Goal: Task Accomplishment & Management: Complete application form

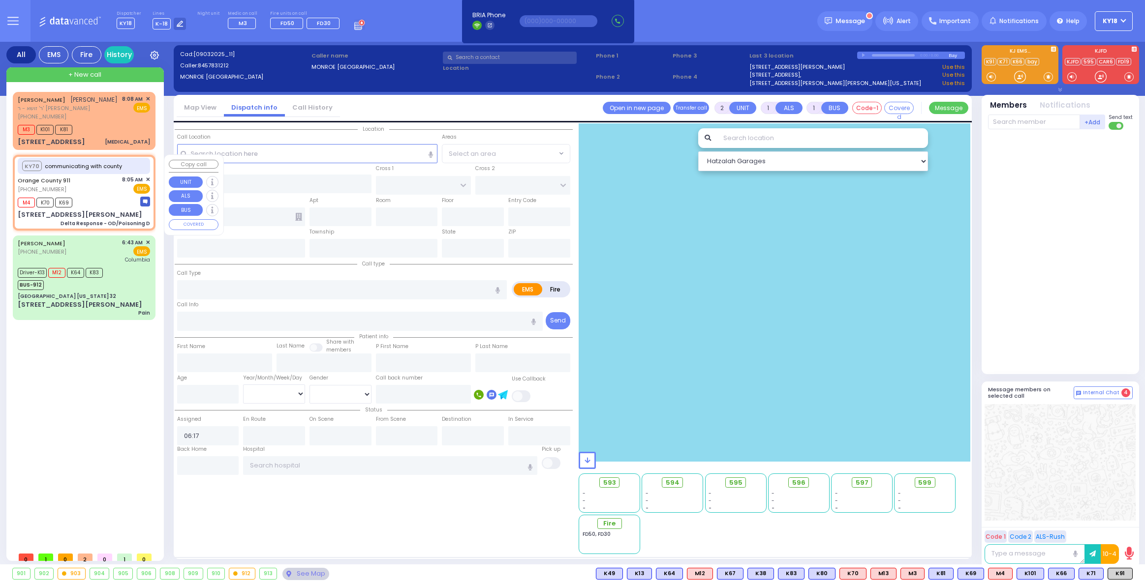
select select
click at [82, 196] on div "M4 K70 K69" at bounding box center [84, 201] width 132 height 12
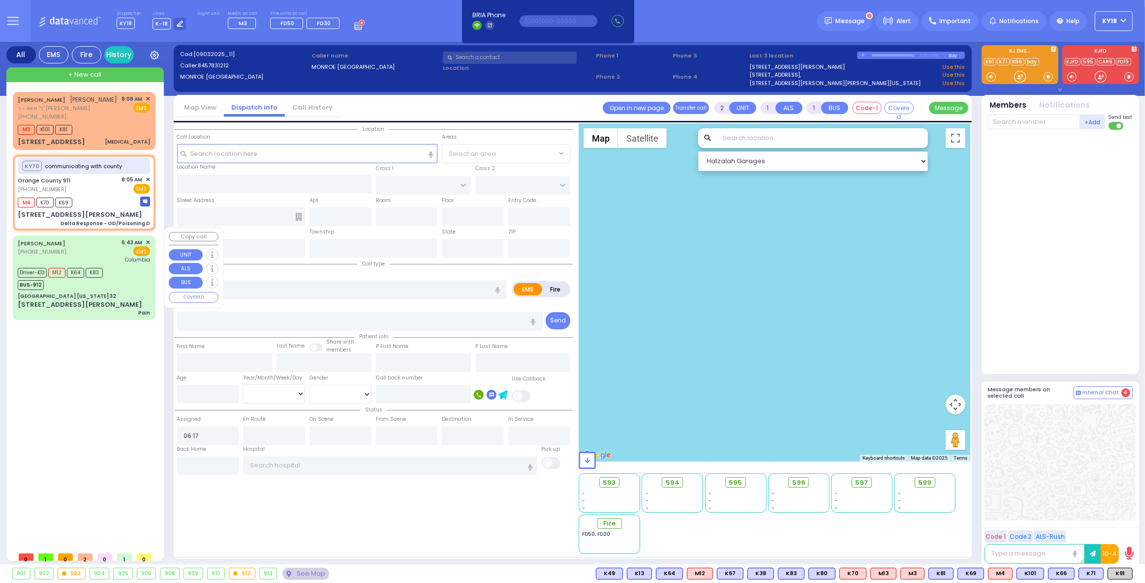
click at [88, 248] on div "SARA (917) 334-4194 6:43 AM ✕ EMS Columbia" at bounding box center [84, 252] width 132 height 26
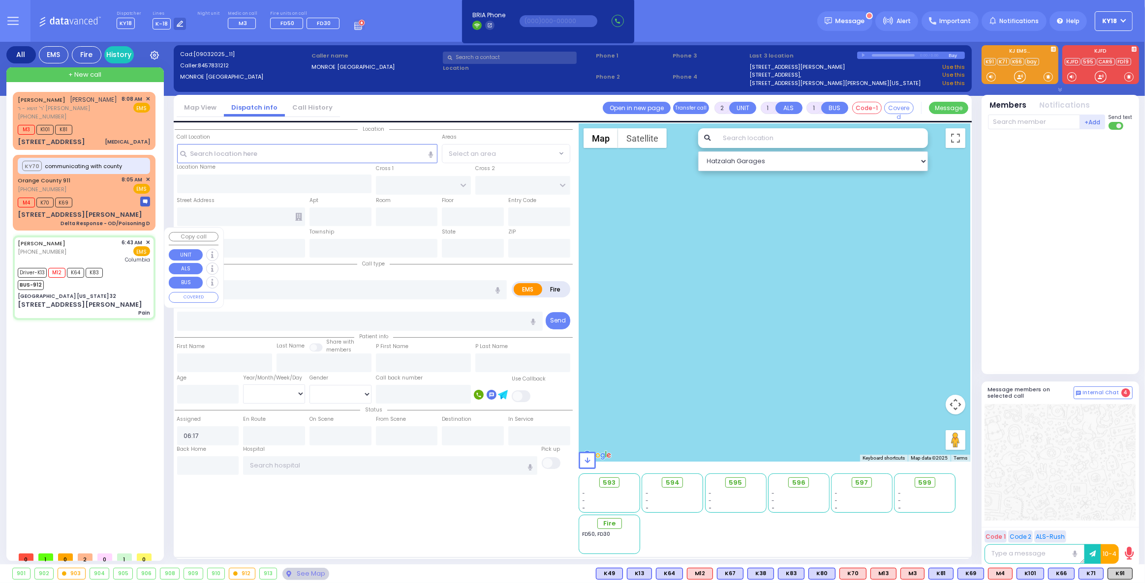
type input "6"
select select
type input "Pain"
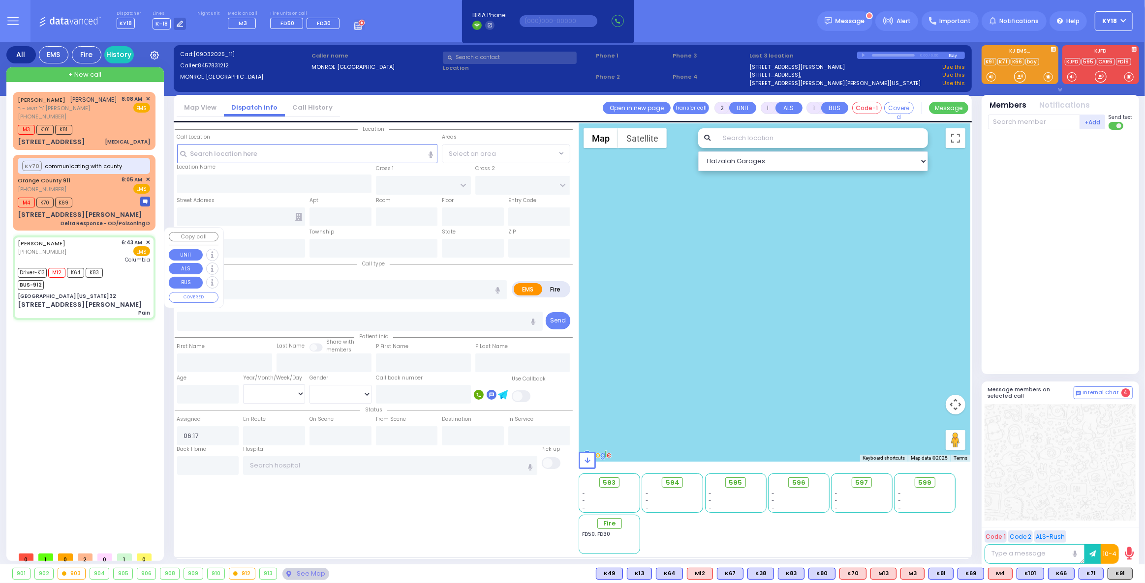
radio input "true"
type input "[PERSON_NAME]"
type input "21"
select select "Year"
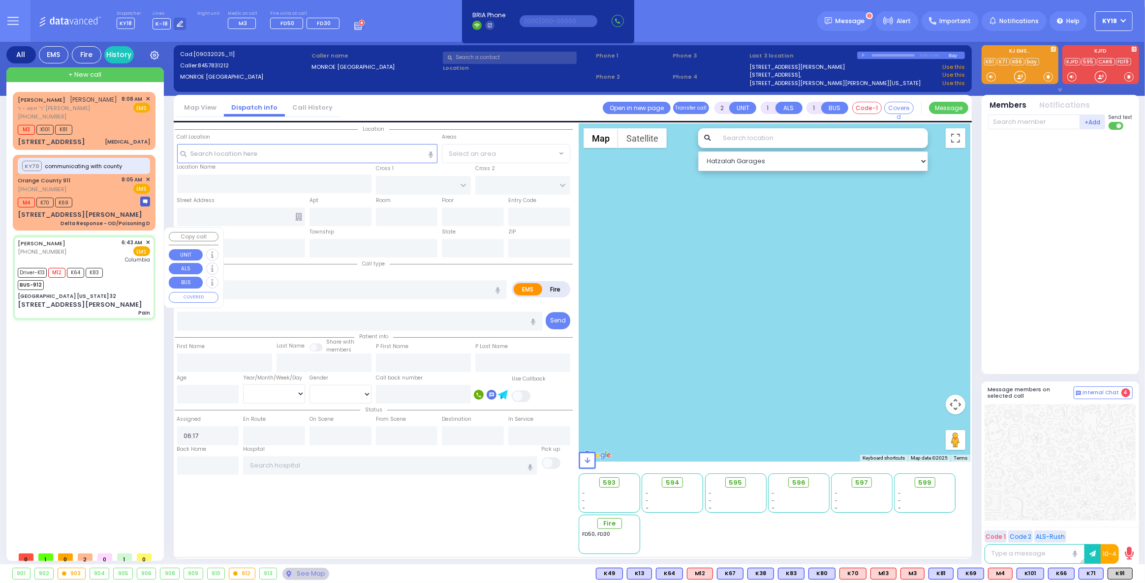
select select "[DEMOGRAPHIC_DATA]"
type input "06:43"
type input "06:48"
type input "06:50"
type input "06:53"
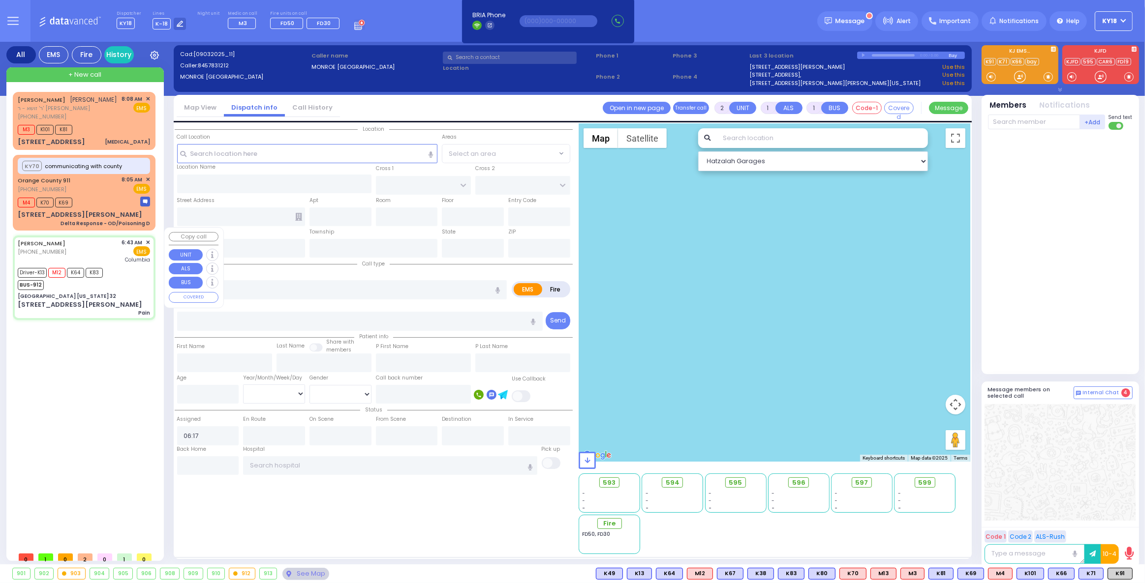
type input "08:09"
type input "08:51"
type input "[US_STATE][GEOGRAPHIC_DATA]- [GEOGRAPHIC_DATA]"
type input "[GEOGRAPHIC_DATA] [US_STATE] 32"
type input "CENTRE DR"
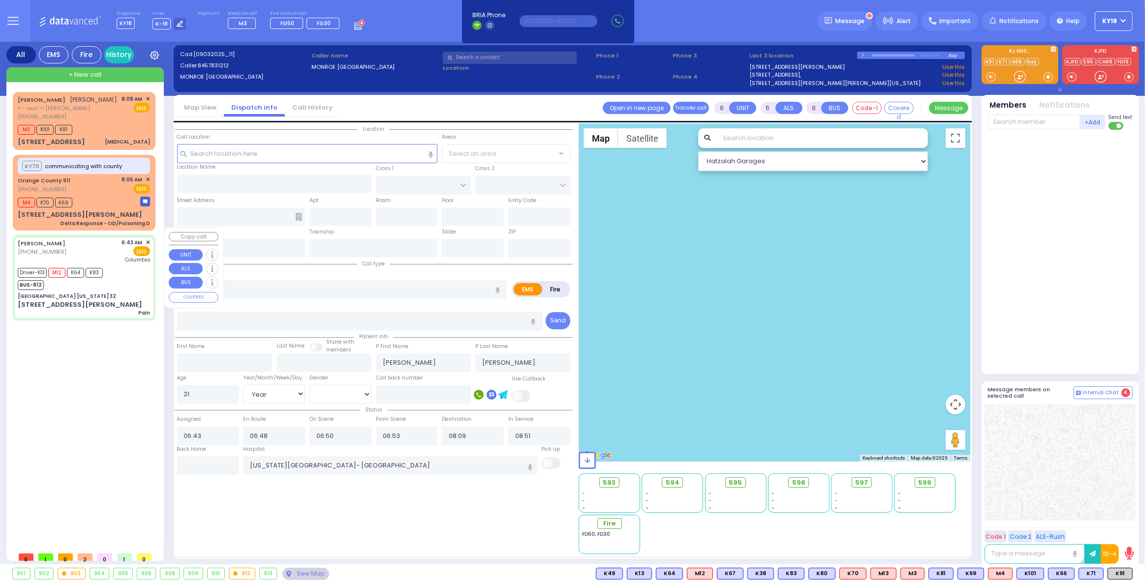
type input "AVERILL AVE"
type input "[STREET_ADDRESS][PERSON_NAME]"
type input "Woodbury"
type input "[US_STATE]"
type input "10917"
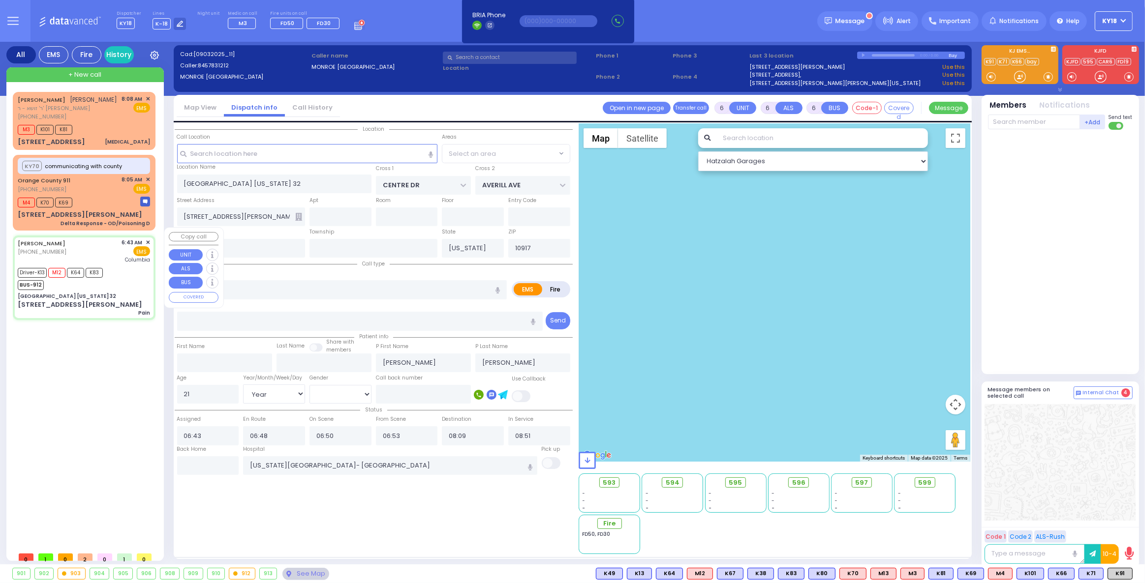
select select "Hatzalah Garages"
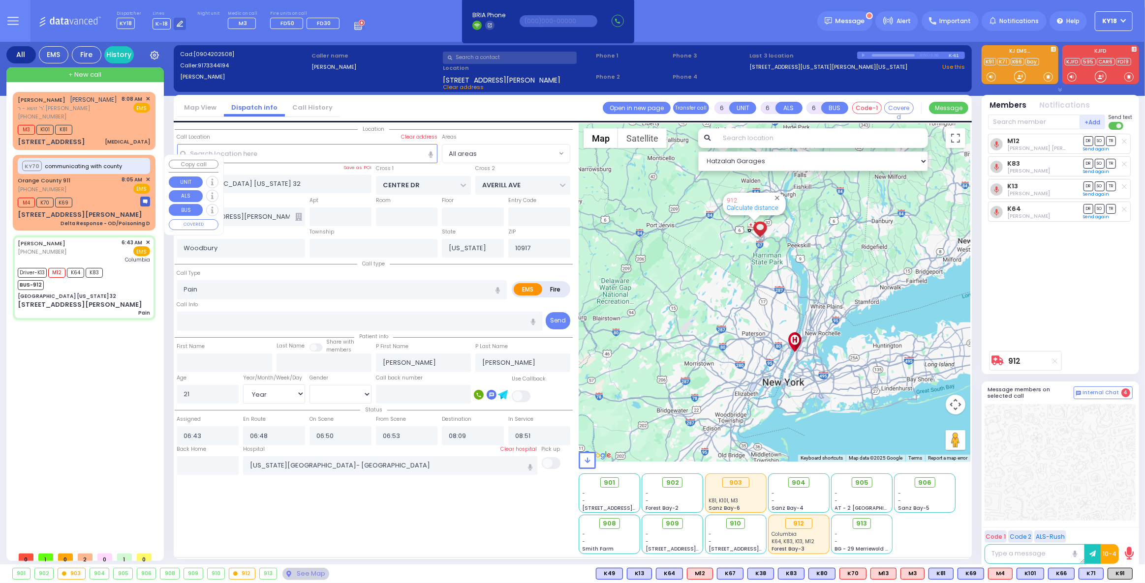
click at [96, 204] on div "M4 K70 K69" at bounding box center [84, 201] width 132 height 12
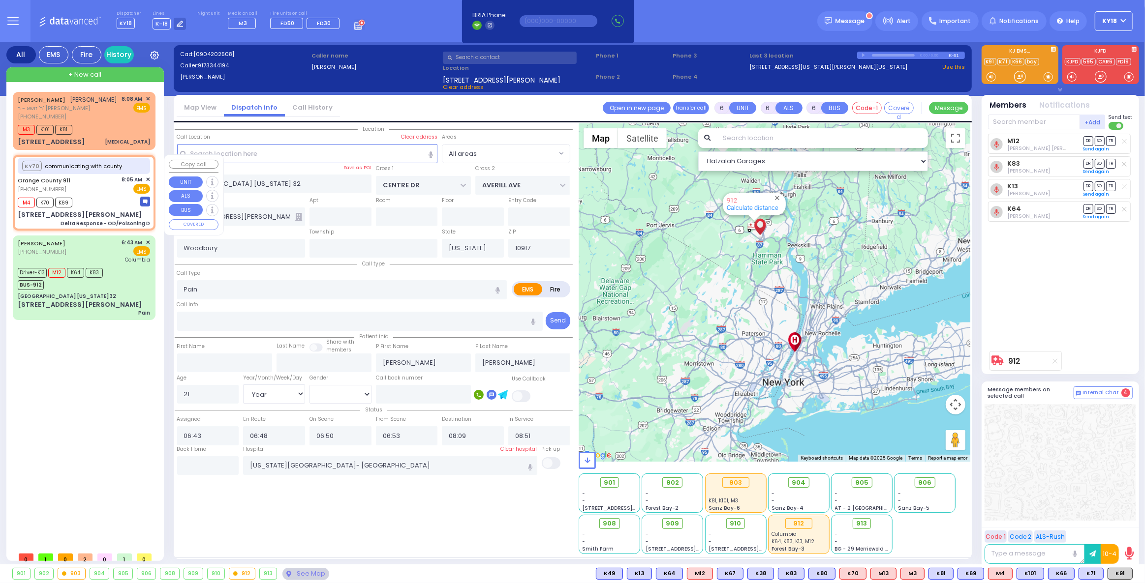
click at [111, 220] on div "Delta Response - OD/Poisoning D" at bounding box center [105, 223] width 90 height 7
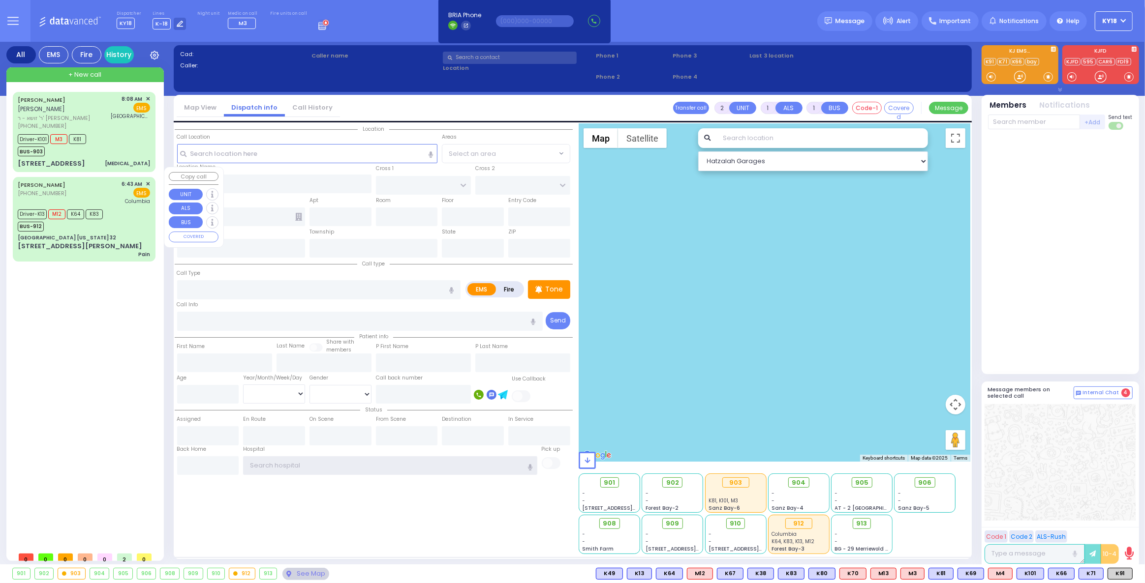
type input "ky18"
click at [124, 207] on div "Driver-K13 M12 K64 K83 BUS-912" at bounding box center [84, 219] width 132 height 25
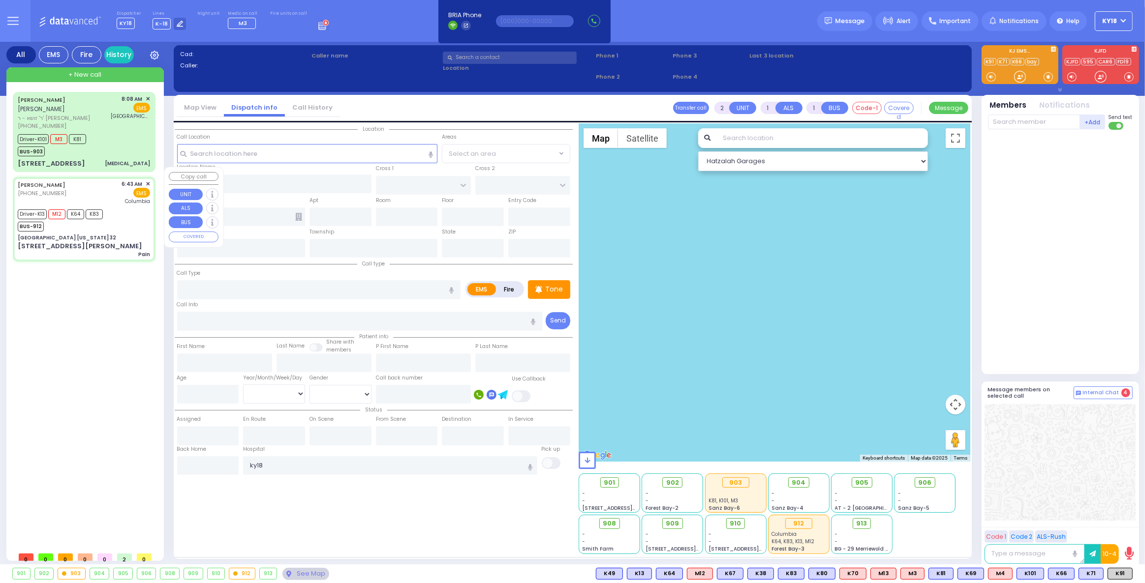
type input "6"
select select
type input "Pain"
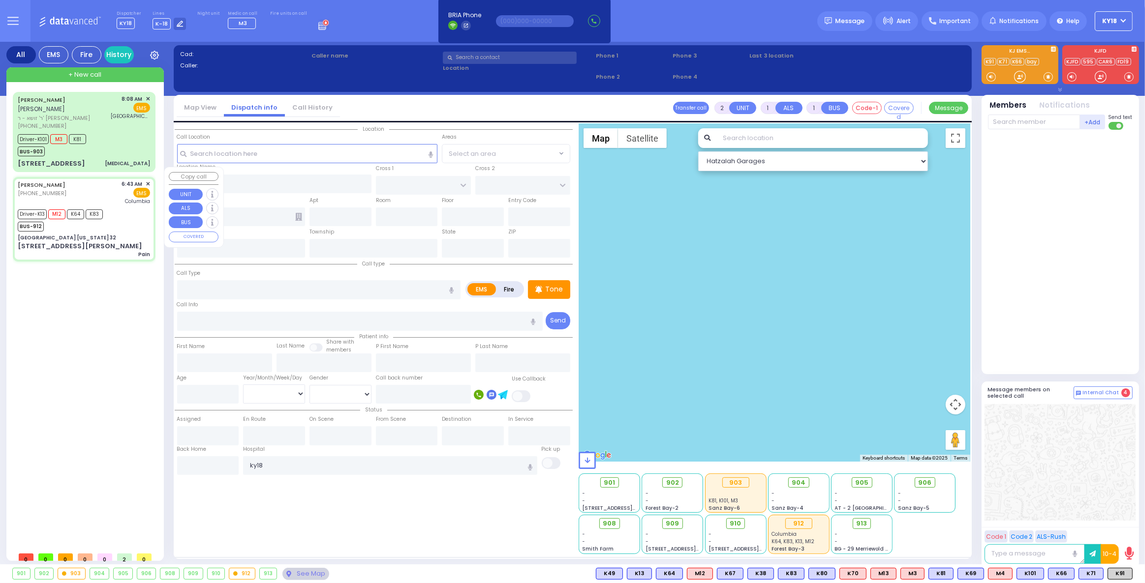
radio input "true"
type input "[PERSON_NAME]"
type input "21"
select select "Year"
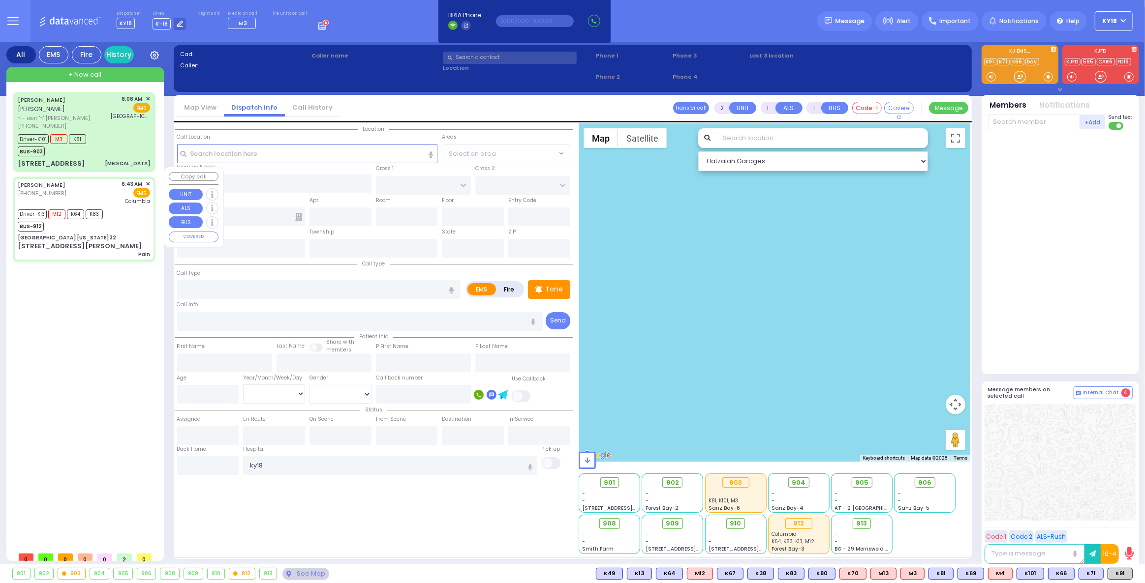
select select "[DEMOGRAPHIC_DATA]"
type input "06:43"
type input "06:48"
type input "06:50"
type input "06:53"
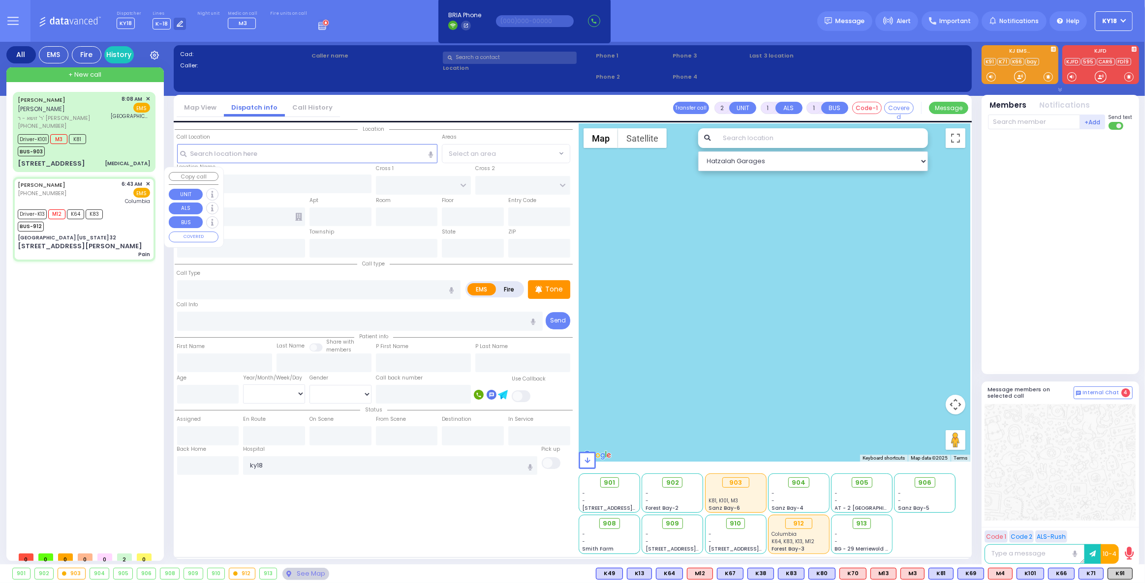
type input "08:09"
type input "08:51"
type input "[US_STATE][GEOGRAPHIC_DATA]- [GEOGRAPHIC_DATA]"
type input "[GEOGRAPHIC_DATA] [US_STATE] 32"
type input "CENTRE DR"
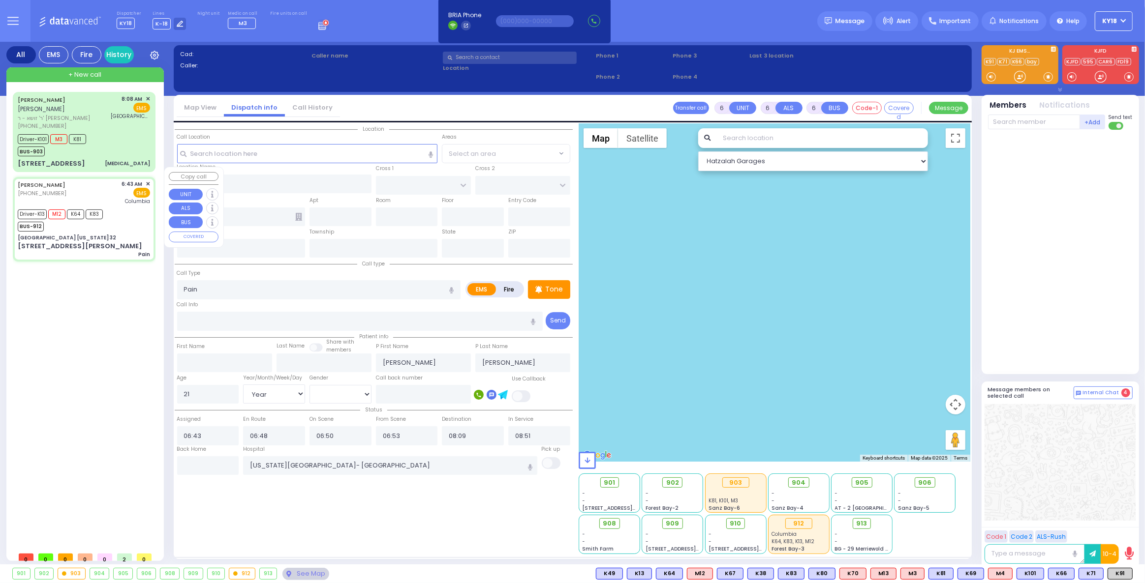
type input "AVERILL AVE"
type input "[STREET_ADDRESS][PERSON_NAME]"
type input "Woodbury"
type input "[US_STATE]"
type input "10917"
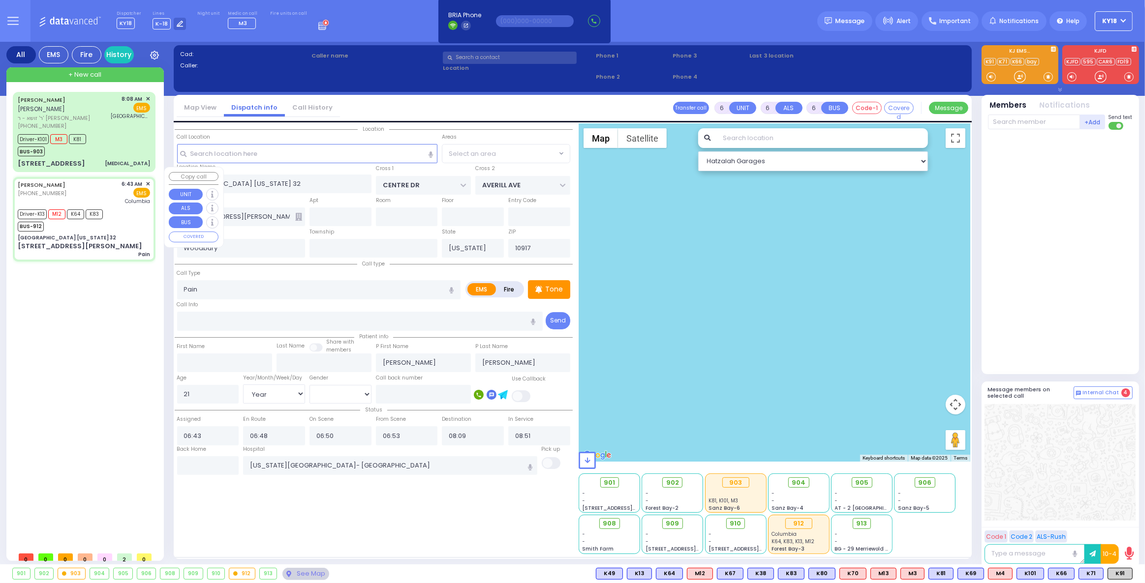
select select "Hatzalah Garages"
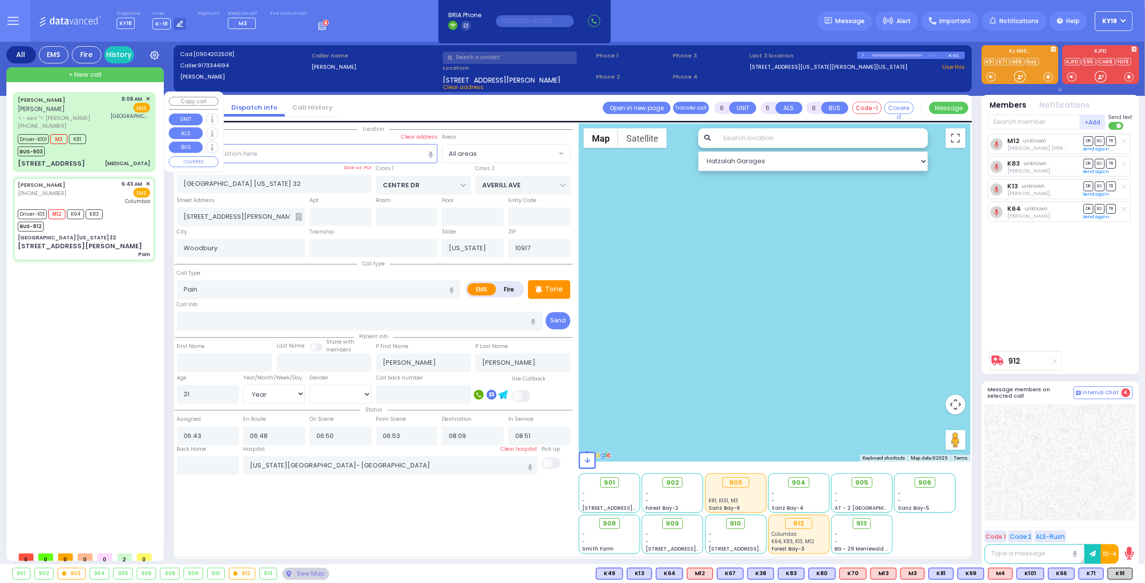
click at [116, 159] on div "[STREET_ADDRESS] [MEDICAL_DATA]" at bounding box center [84, 164] width 132 height 10
select select
type input "[MEDICAL_DATA]"
radio input "true"
type input "[PERSON_NAME]"
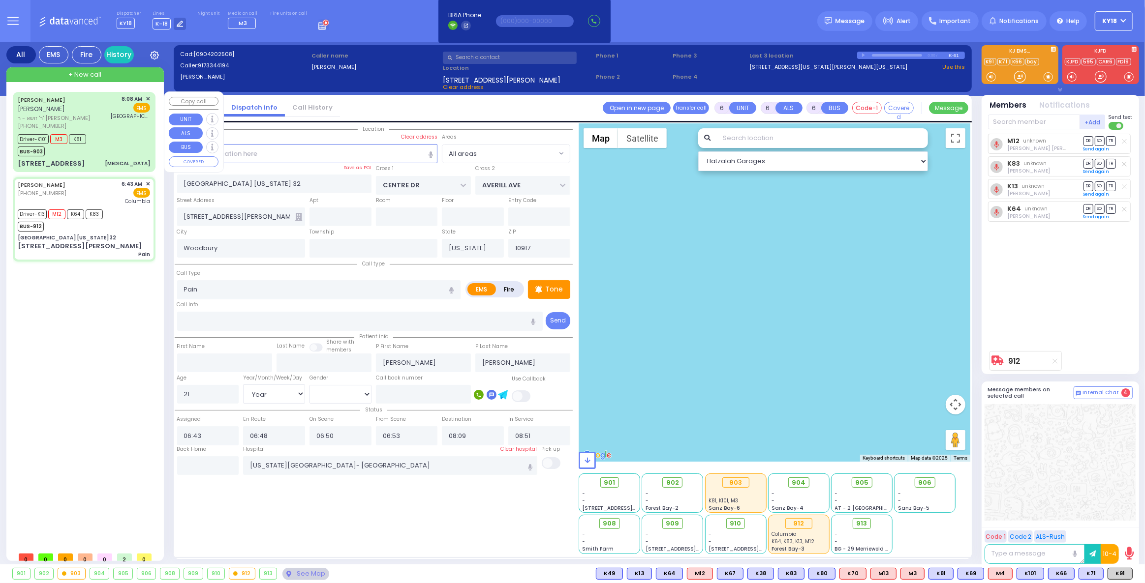
type input "[PERSON_NAME]"
type input "60"
select select "Year"
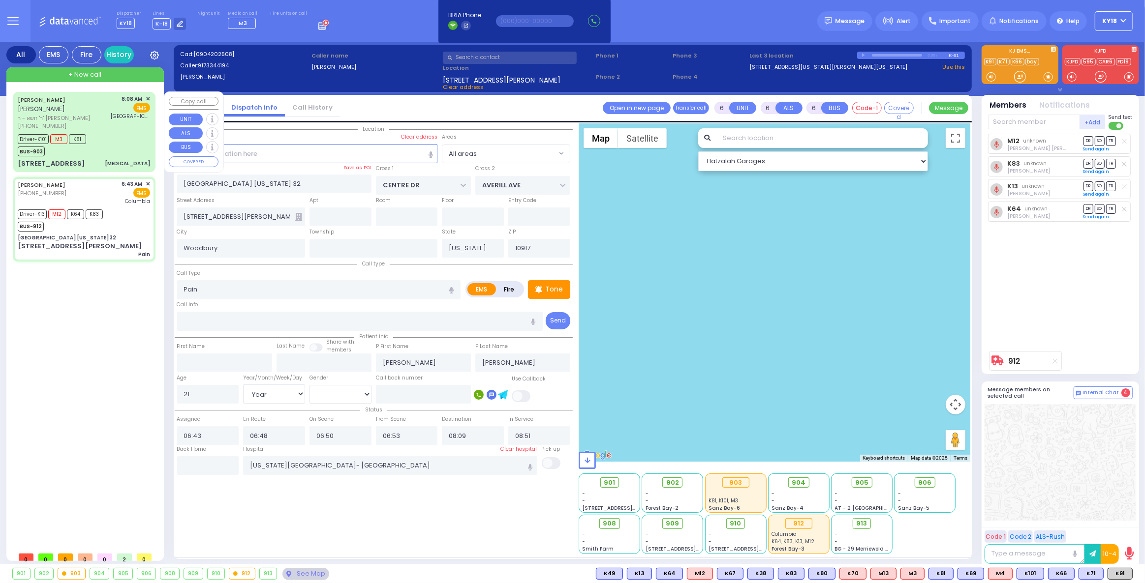
select select "[DEMOGRAPHIC_DATA]"
type input "08:08"
type input "08:10"
type input "08:15"
type input "08:34"
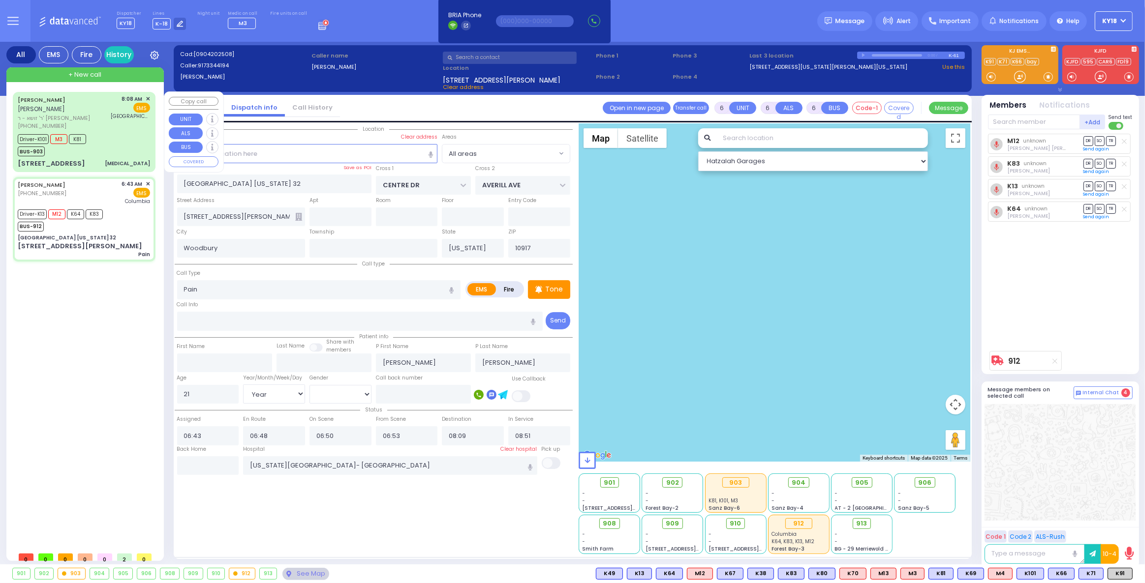
type input "08:54"
type input "[GEOGRAPHIC_DATA]- [GEOGRAPHIC_DATA]: Emergency Room"
select select "Hatzalah Garages"
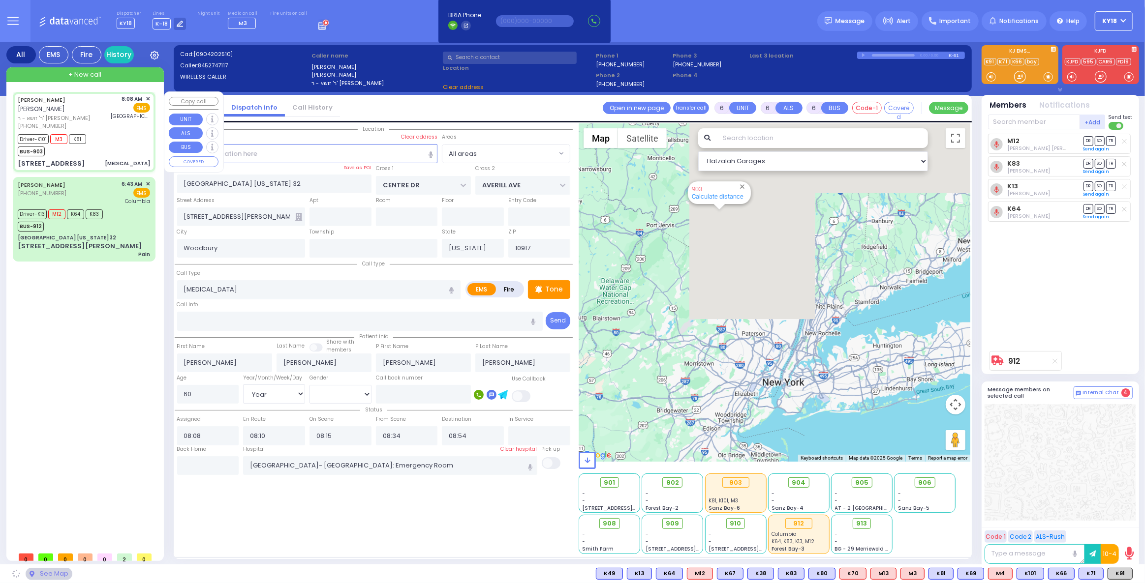
type input "GORLITZ COURT"
type input "SCHUNNEMUNK RD"
type input "[STREET_ADDRESS]"
type input "114"
type input "[PERSON_NAME]"
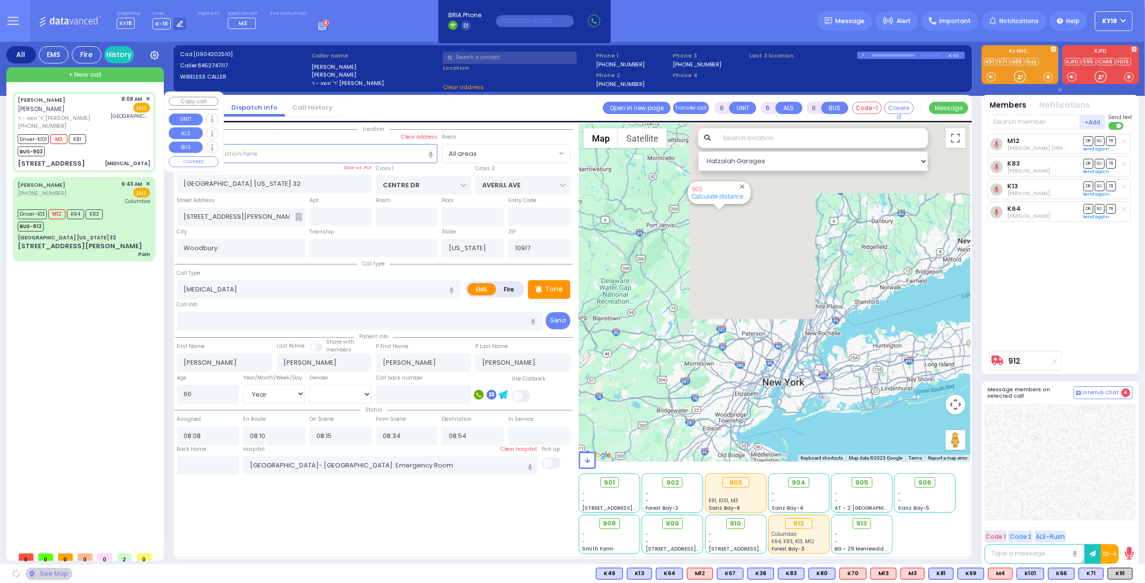
type input "10950"
select select "PALM TREE"
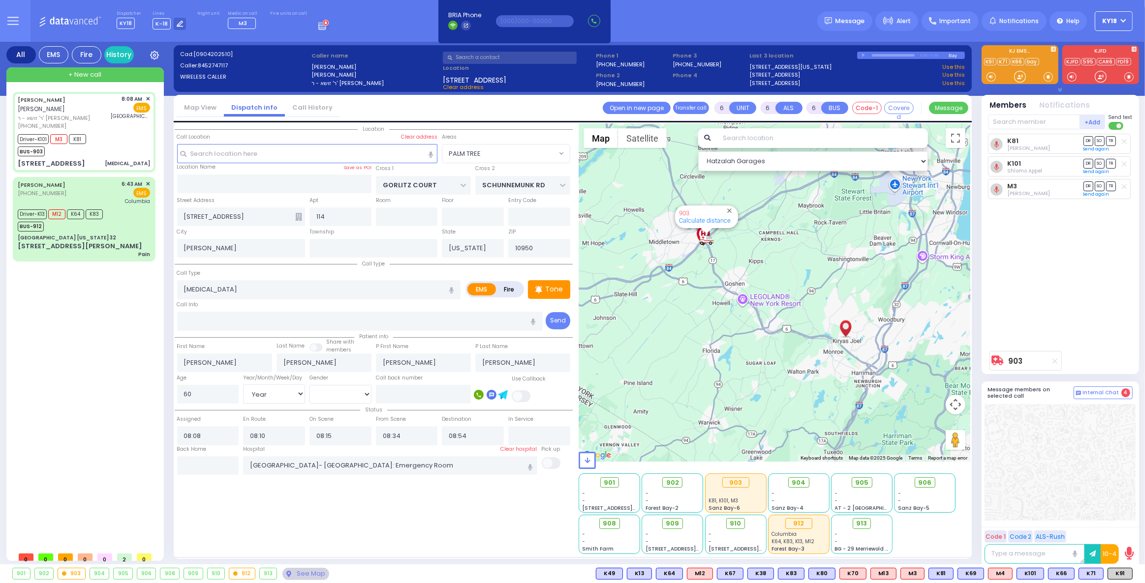
click at [323, 25] on circle at bounding box center [326, 23] width 6 height 6
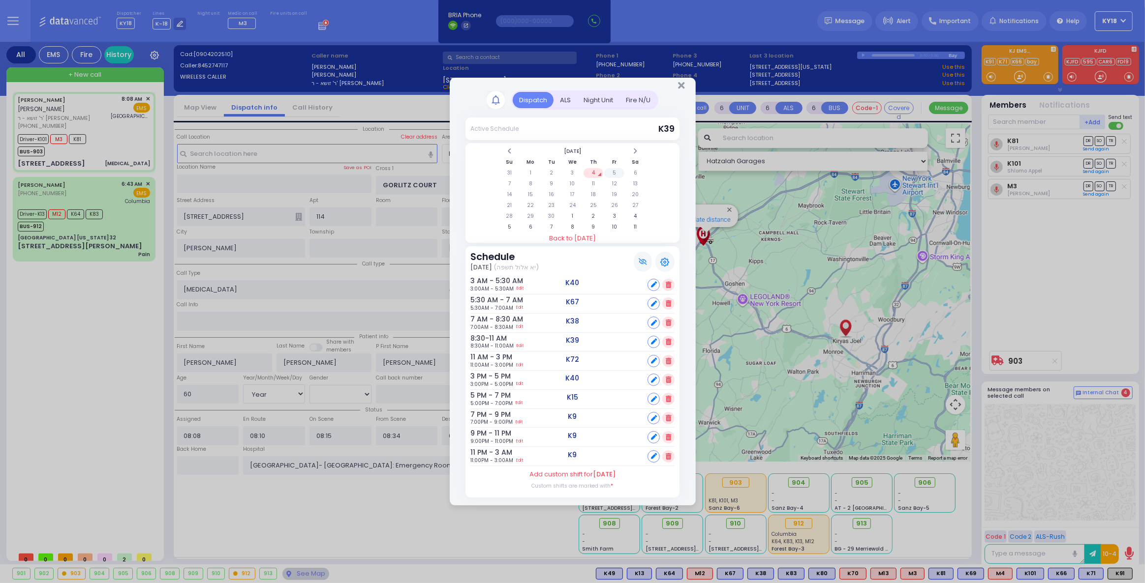
click at [616, 177] on td "5" at bounding box center [614, 173] width 20 height 10
click at [651, 324] on icon at bounding box center [654, 323] width 6 height 6
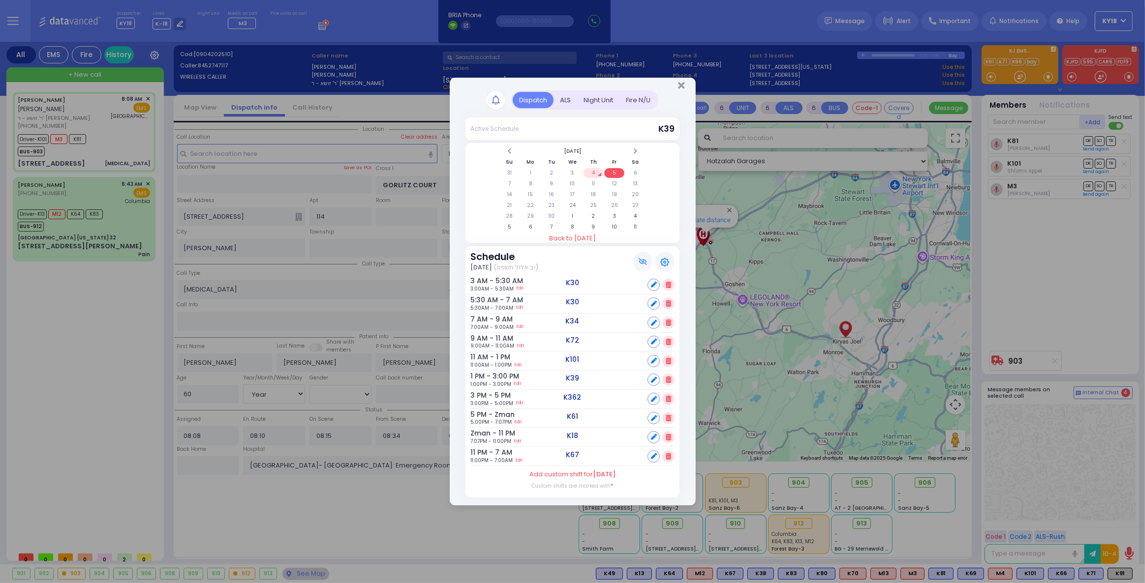
select select
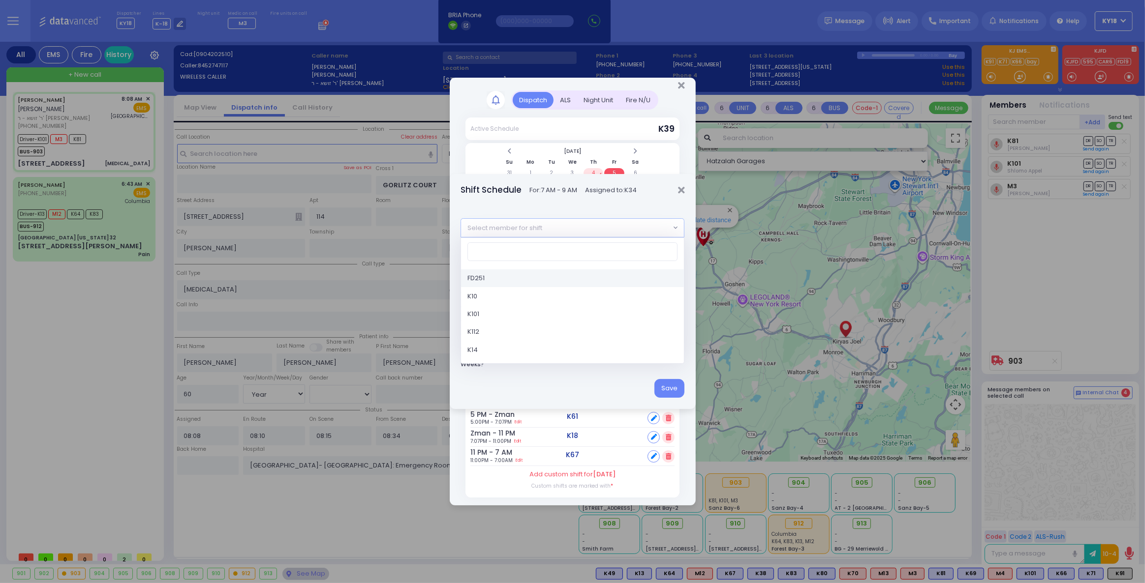
click at [602, 231] on span "Select member for shift" at bounding box center [565, 228] width 209 height 18
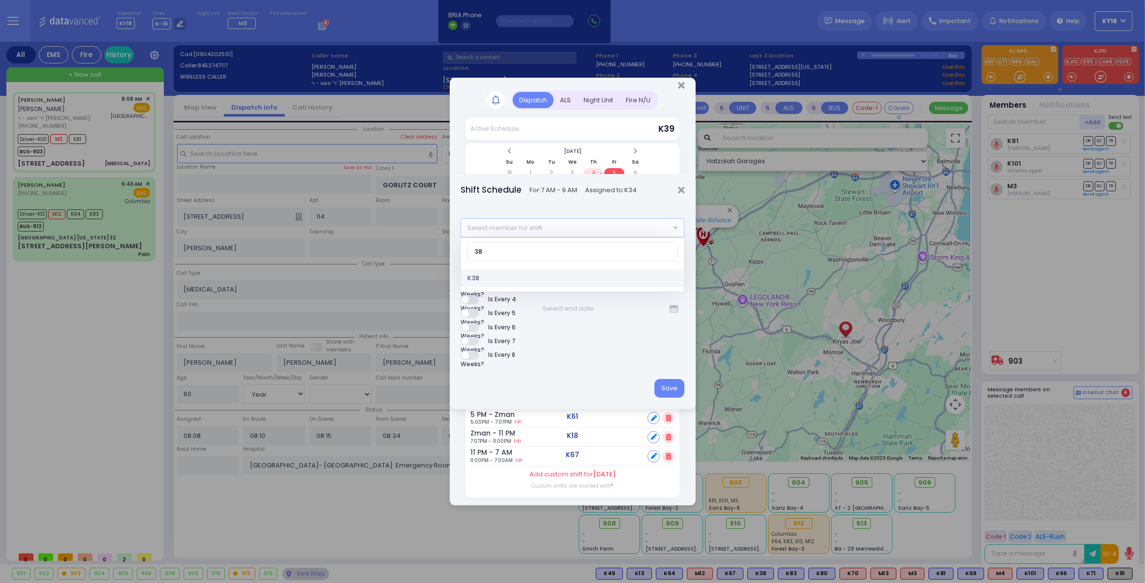
type input "38"
select select "155b3a04-5dcd-4452-8c04-15fe1ba6b87f"
click at [477, 259] on label "Is Weekly?" at bounding box center [489, 257] width 59 height 9
click at [669, 308] on div at bounding box center [611, 309] width 148 height 19
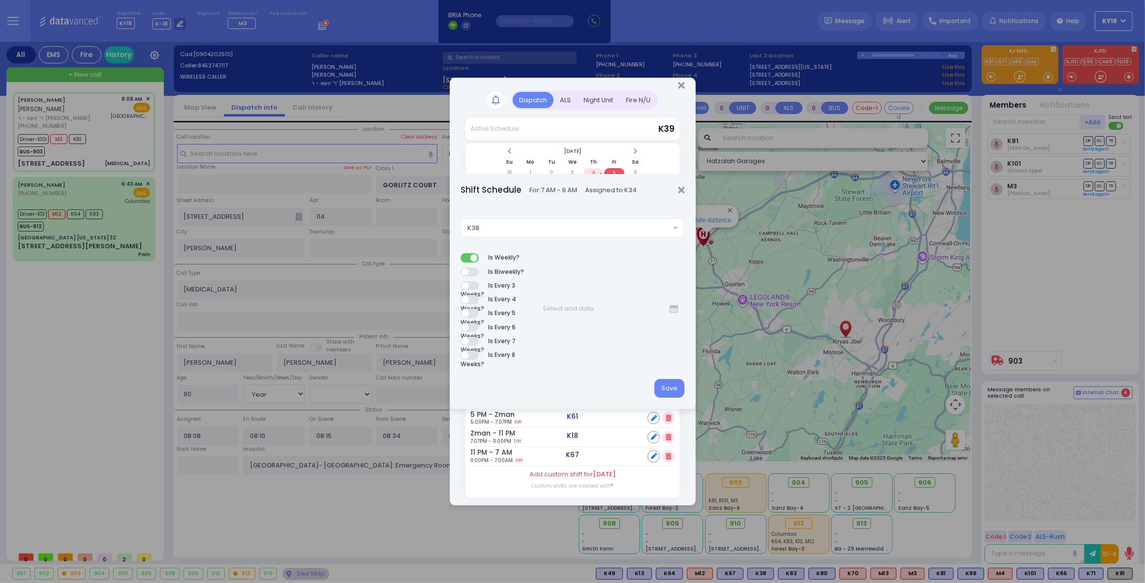
click at [670, 309] on icon at bounding box center [673, 309] width 8 height 0
type input "[DATE]"
click at [642, 284] on div "Is Weekly? Is Biweekly? Is Every 3 Weeks? Is Every 4 Weeks? Is Every 5 Weeks? I…" at bounding box center [572, 308] width 224 height 111
drag, startPoint x: 671, startPoint y: 388, endPoint x: 664, endPoint y: 372, distance: 16.7
click at [671, 388] on button "Save" at bounding box center [669, 388] width 30 height 19
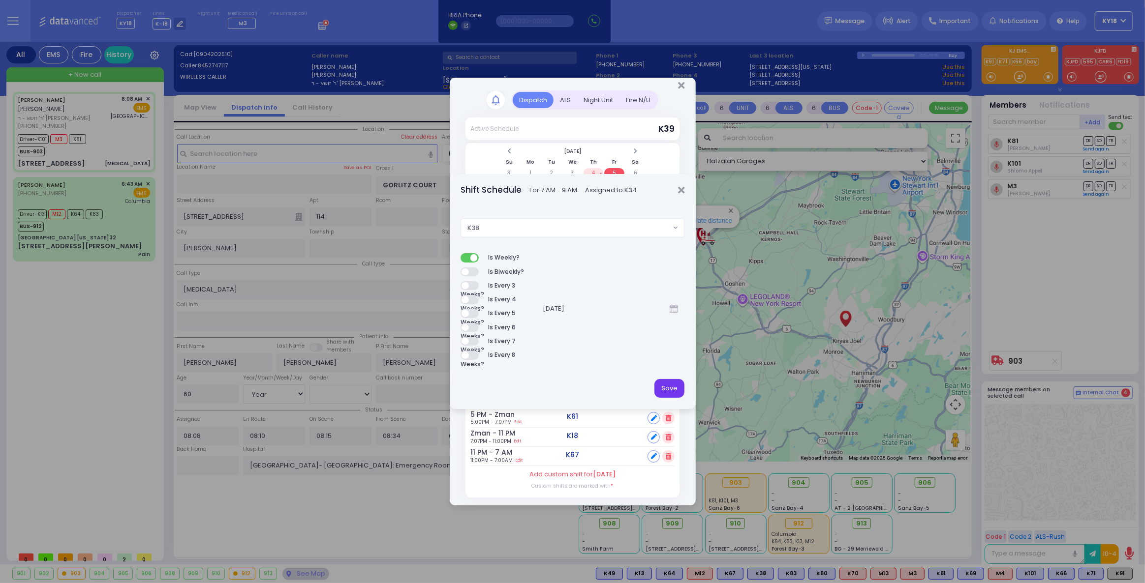
click at [674, 386] on button "Save" at bounding box center [669, 388] width 30 height 19
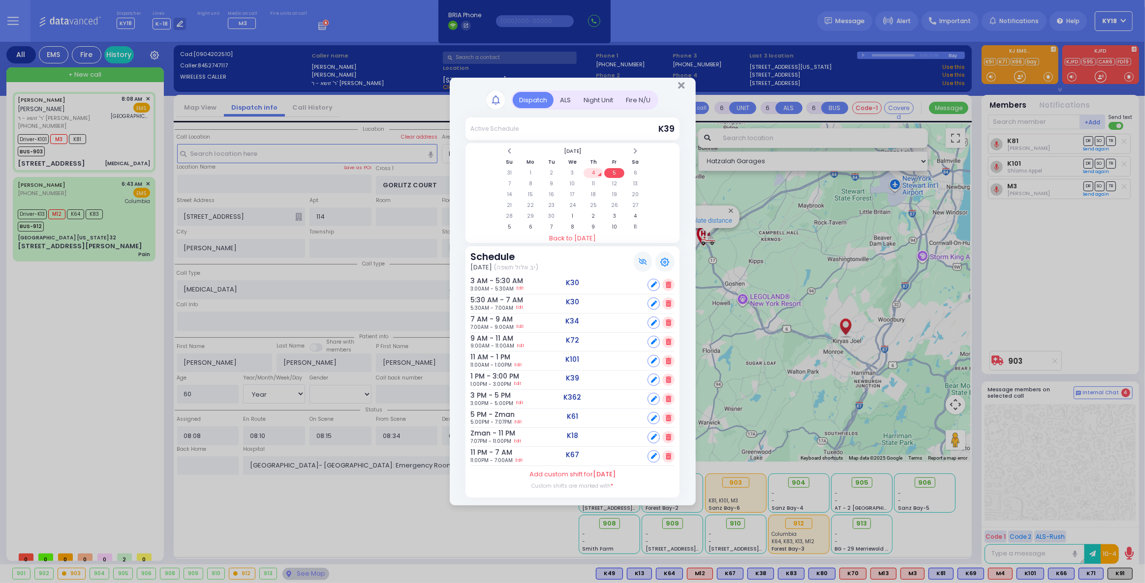
click at [681, 192] on div "Dispatch ALS 1" at bounding box center [573, 298] width 246 height 415
click at [616, 184] on td "12" at bounding box center [614, 184] width 20 height 10
click at [614, 177] on td "5" at bounding box center [614, 173] width 20 height 10
click at [592, 175] on td "4" at bounding box center [593, 173] width 20 height 10
click at [680, 87] on icon "Close" at bounding box center [681, 86] width 6 height 10
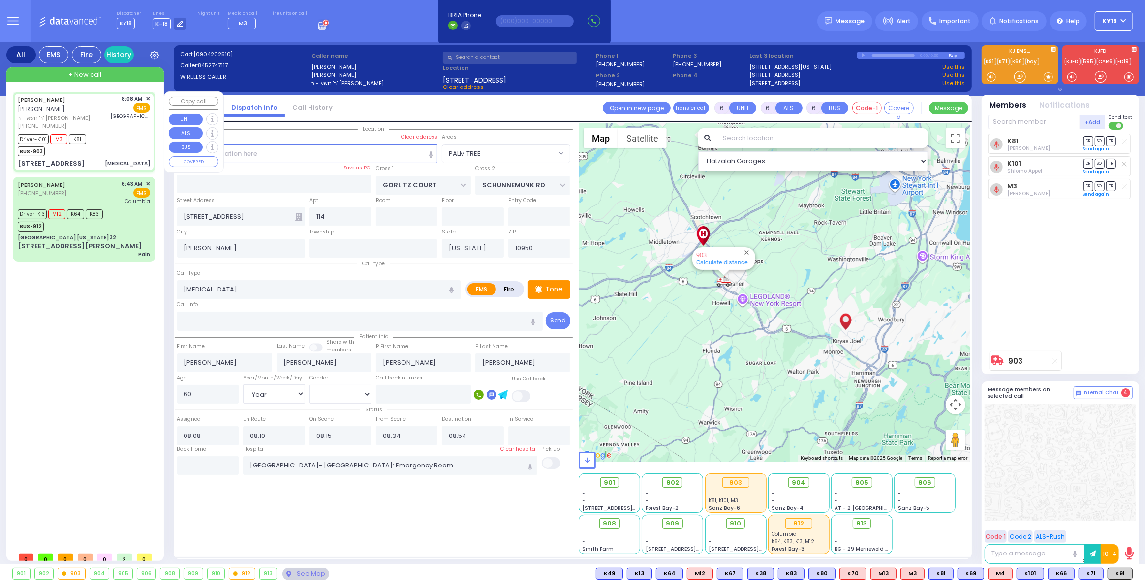
select select
radio input "true"
select select "Year"
select select "[DEMOGRAPHIC_DATA]"
type input "09:11"
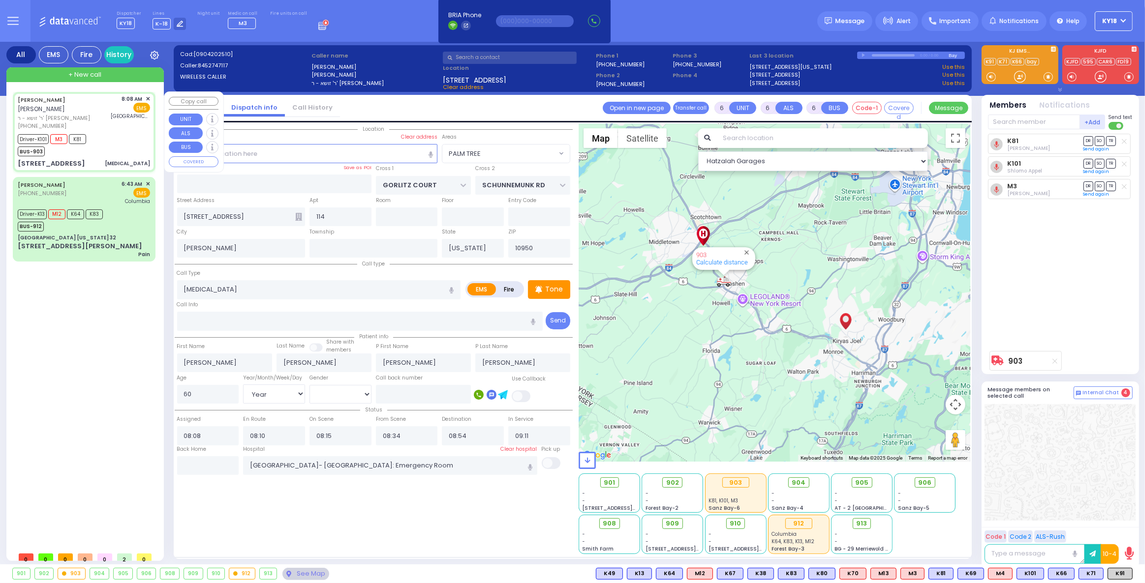
select select "Hatzalah Garages"
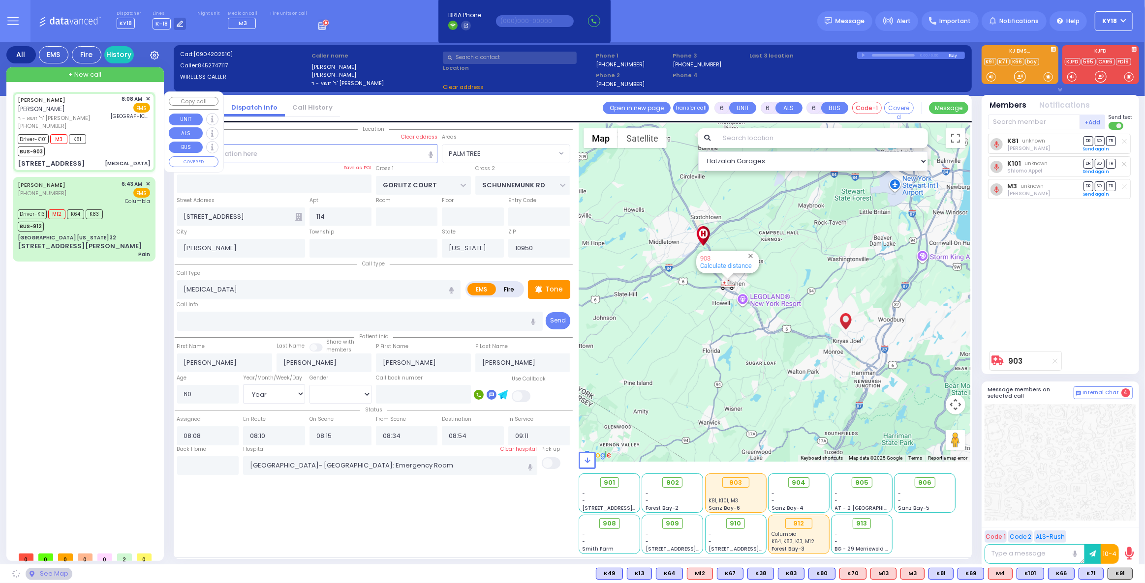
select select
radio input "true"
select select "Year"
select select "[DEMOGRAPHIC_DATA]"
select select "Hatzalah Garages"
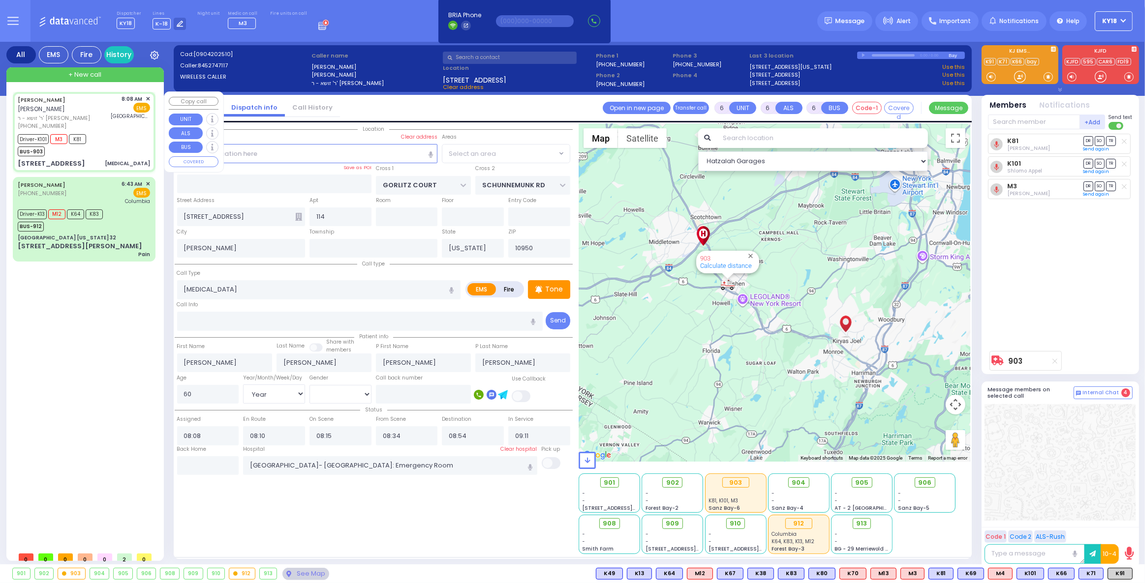
select select "PALM TREE"
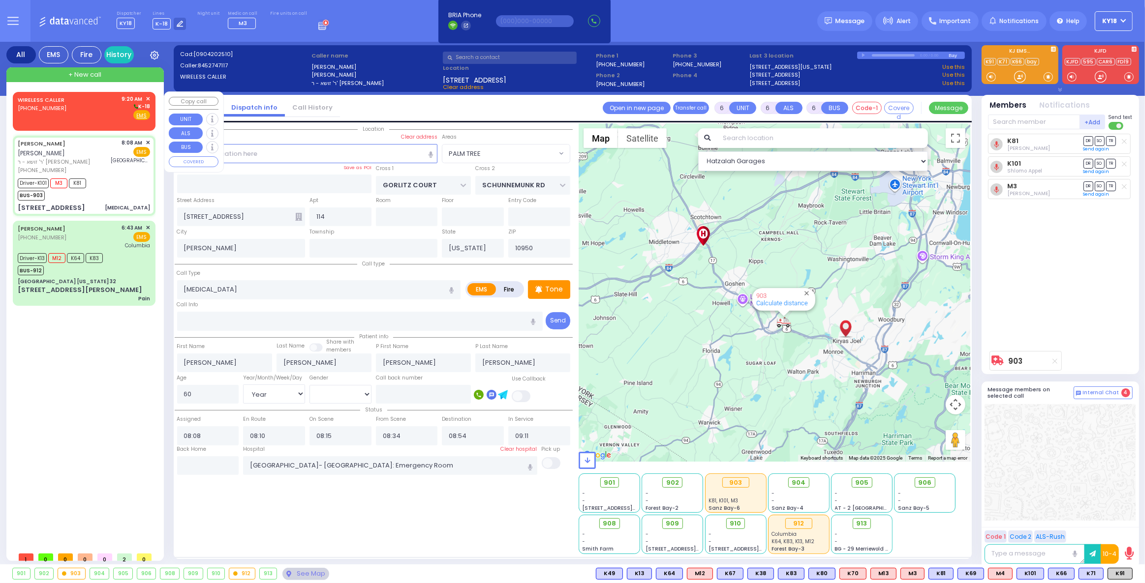
click at [99, 119] on div "WIRELESS CALLER [PHONE_NUMBER] 9:20 AM ✕ K-18" at bounding box center [84, 108] width 132 height 26
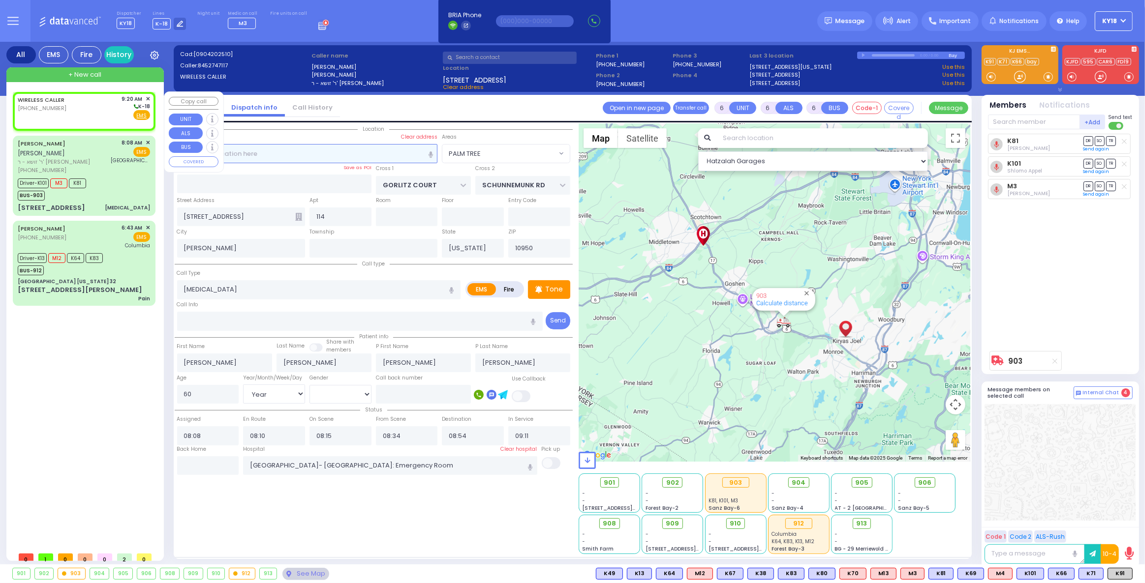
type input "2"
type input "1"
select select
radio input "true"
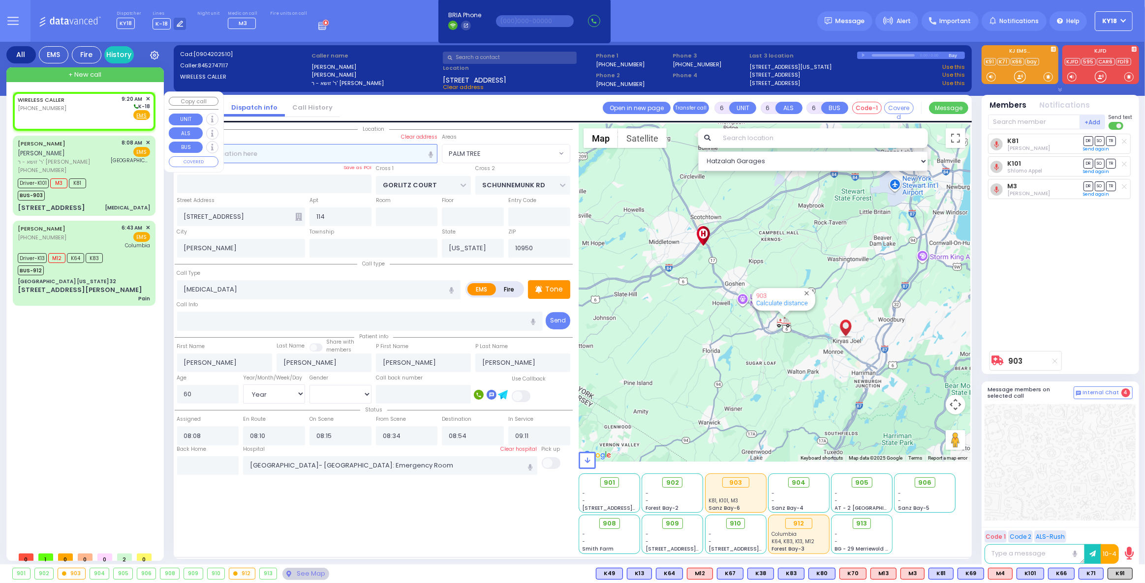
select select
type input "09:20"
select select "Hatzalah Garages"
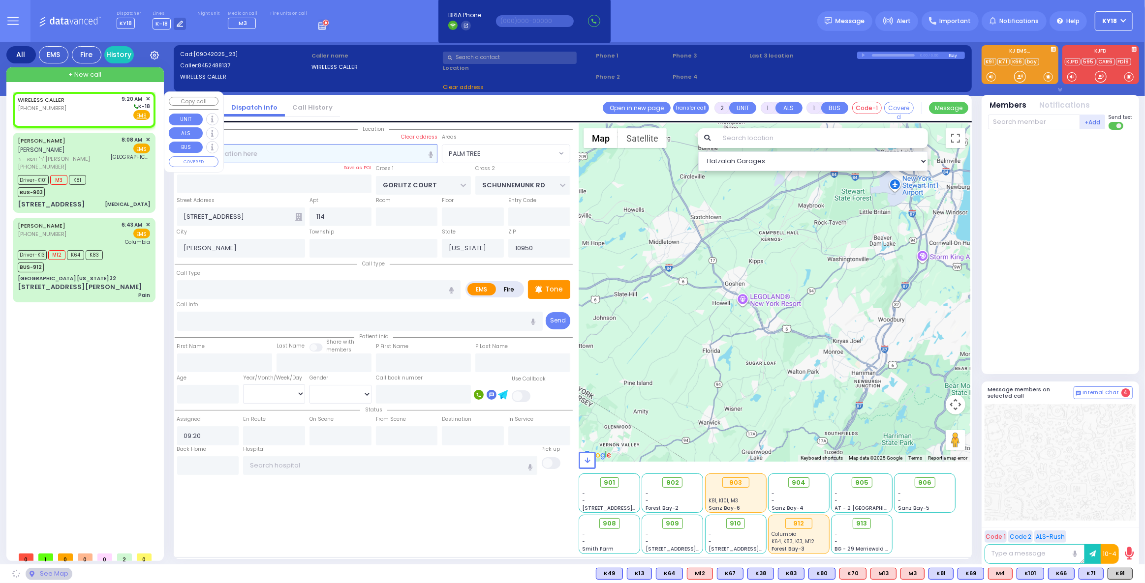
select select
radio input "true"
select select
select select "Hatzalah Garages"
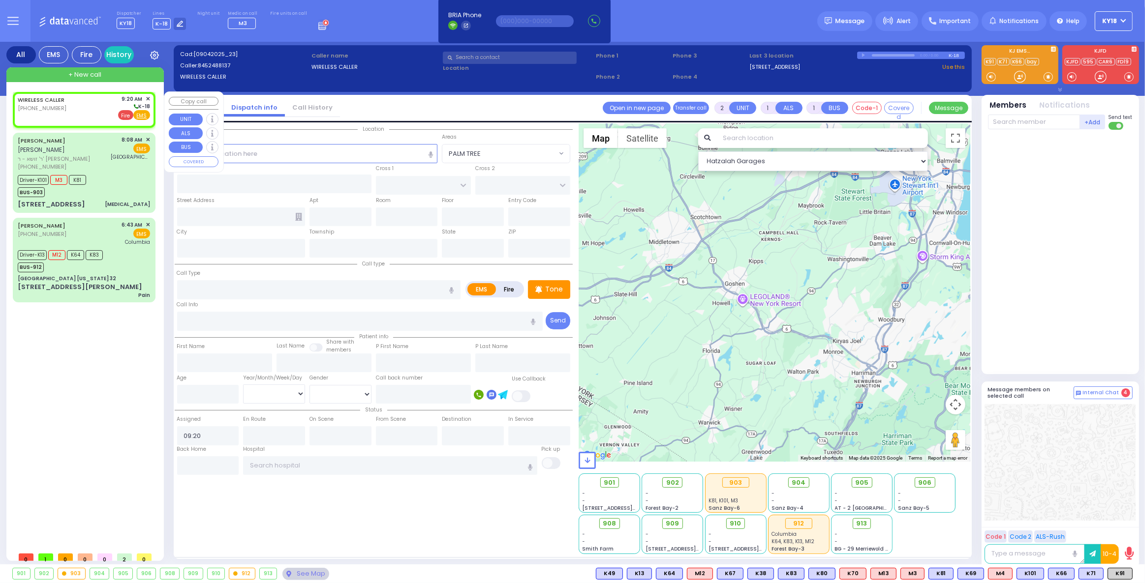
click at [127, 117] on span "Fire" at bounding box center [125, 115] width 15 height 10
select select
radio input "false"
radio input "true"
select select
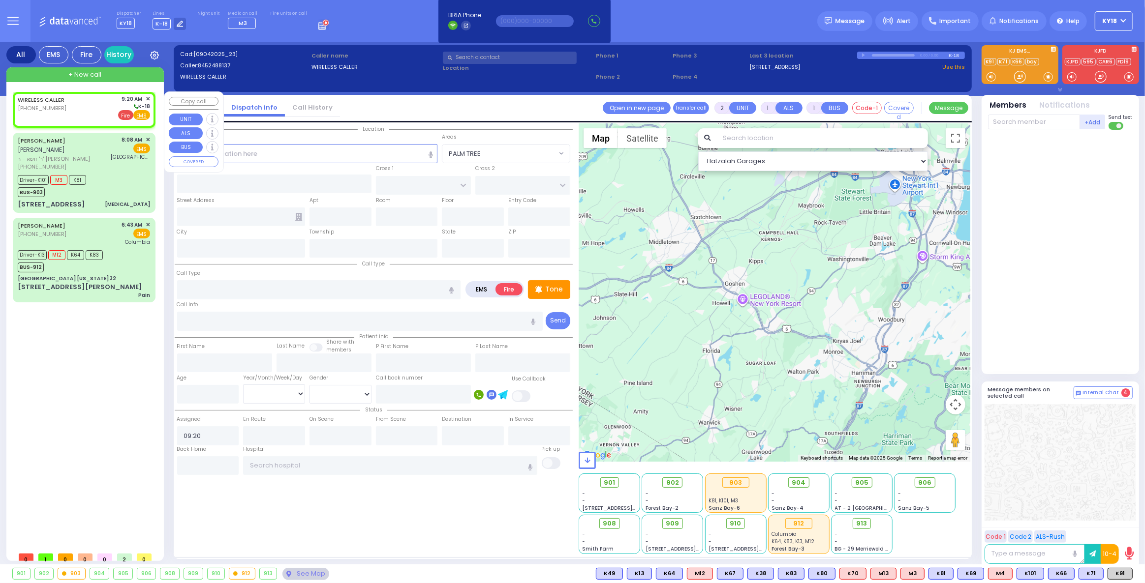
select select "Hatzalah Garages"
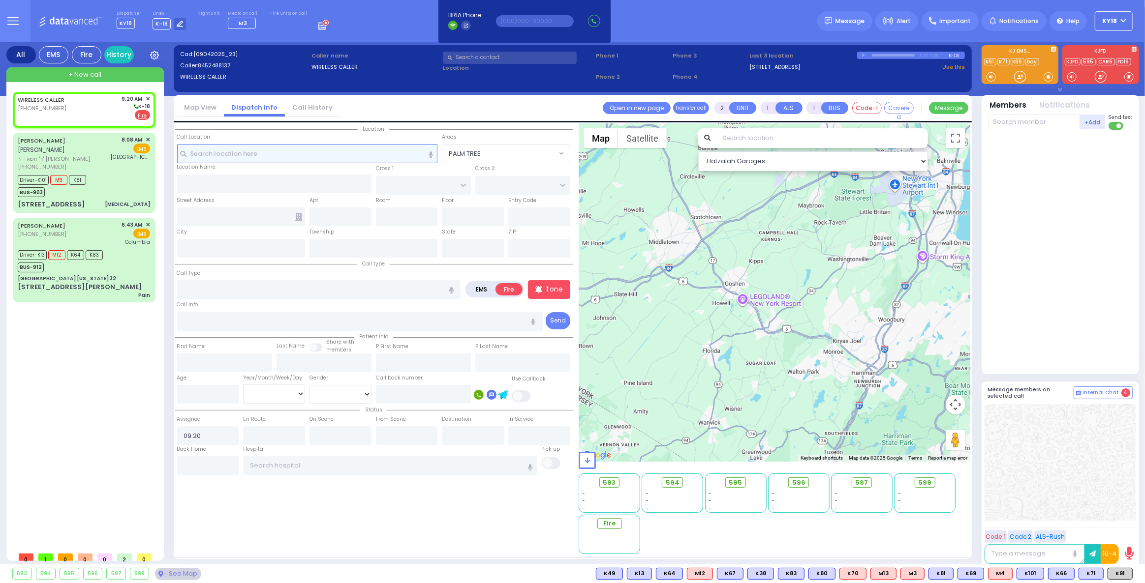
click at [262, 155] on input "text" at bounding box center [307, 153] width 261 height 19
click at [64, 111] on div "[PHONE_NUMBER]" at bounding box center [43, 108] width 50 height 8
select select
radio input "true"
select select
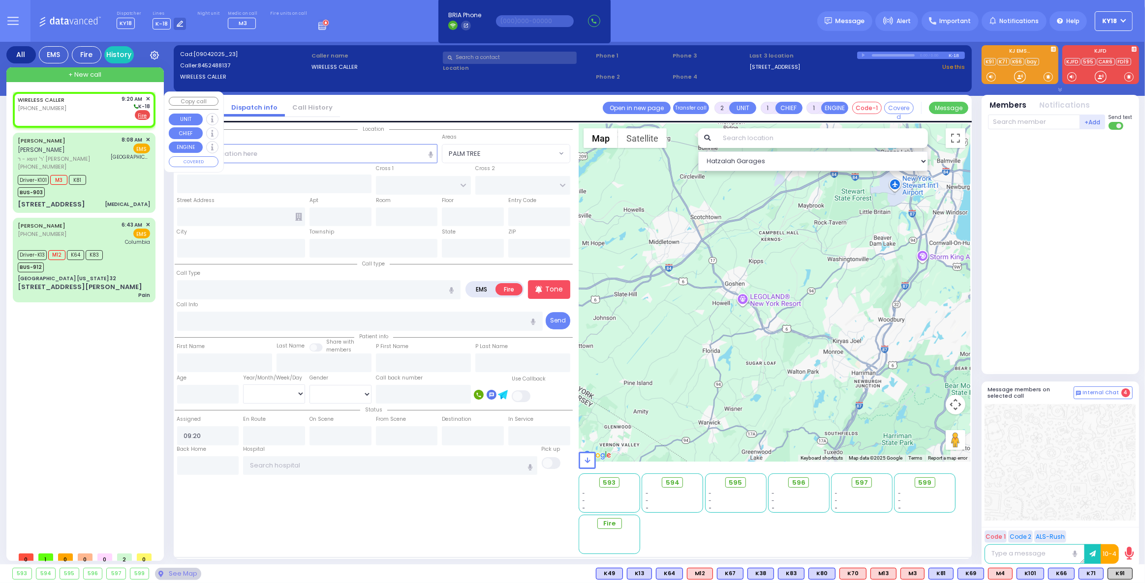
select select "Hatzalah Garages"
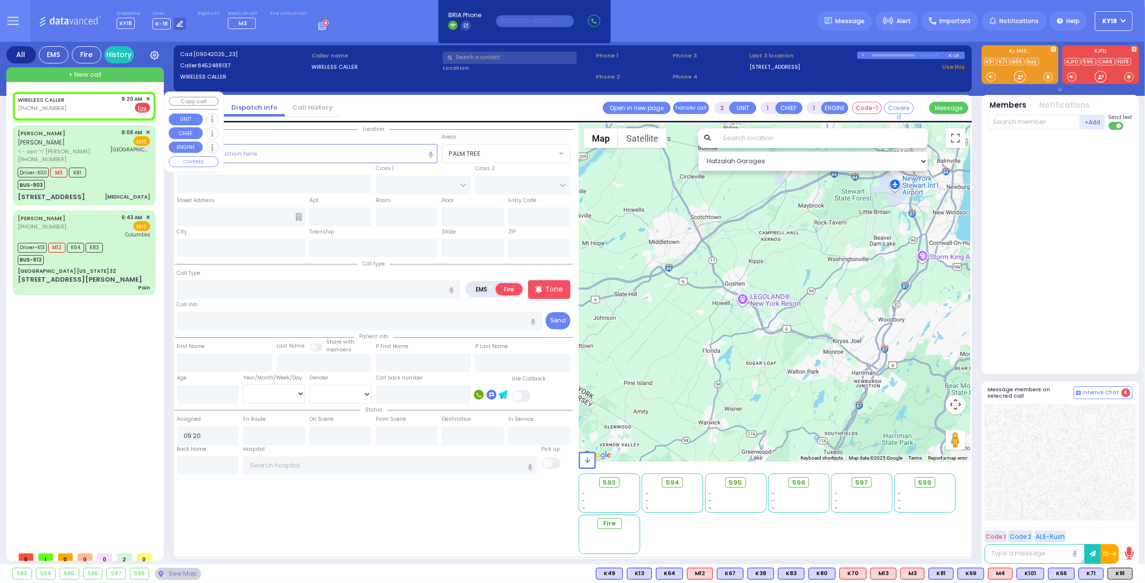
select select
radio input "true"
select select
select select "Hatzalah Garages"
click at [1099, 79] on div at bounding box center [1100, 77] width 10 height 10
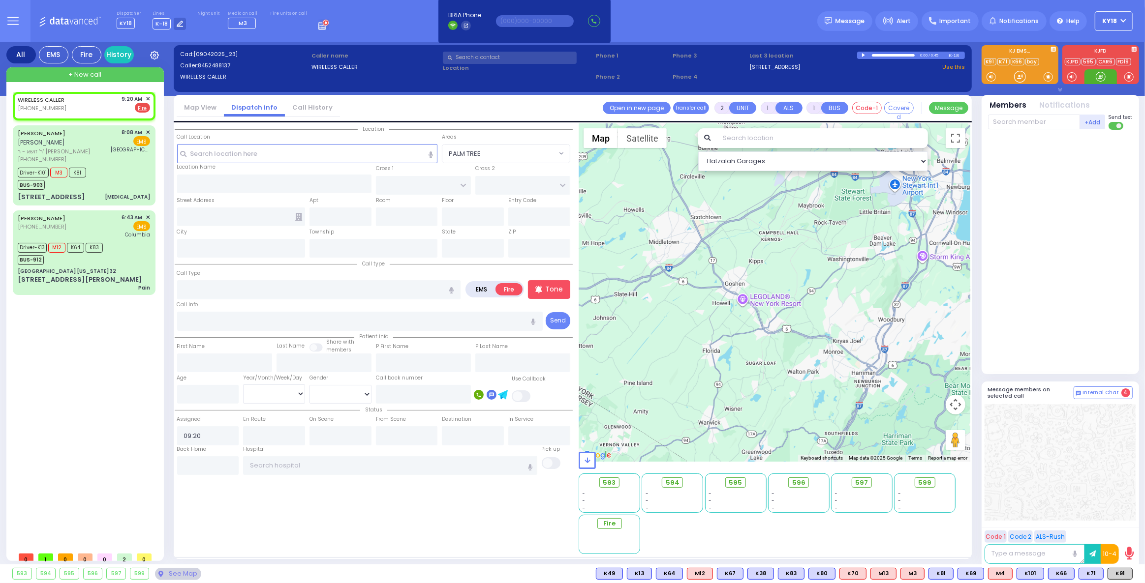
drag, startPoint x: 1097, startPoint y: 77, endPoint x: 1090, endPoint y: 92, distance: 16.7
click at [1098, 79] on div at bounding box center [1100, 77] width 10 height 10
click at [1101, 75] on div at bounding box center [1100, 77] width 10 height 10
click at [1103, 75] on div at bounding box center [1100, 77] width 10 height 10
click at [83, 108] on div "WIRELESS CALLER [PHONE_NUMBER] 9:20 AM ✕ EMS Fire" at bounding box center [84, 104] width 132 height 18
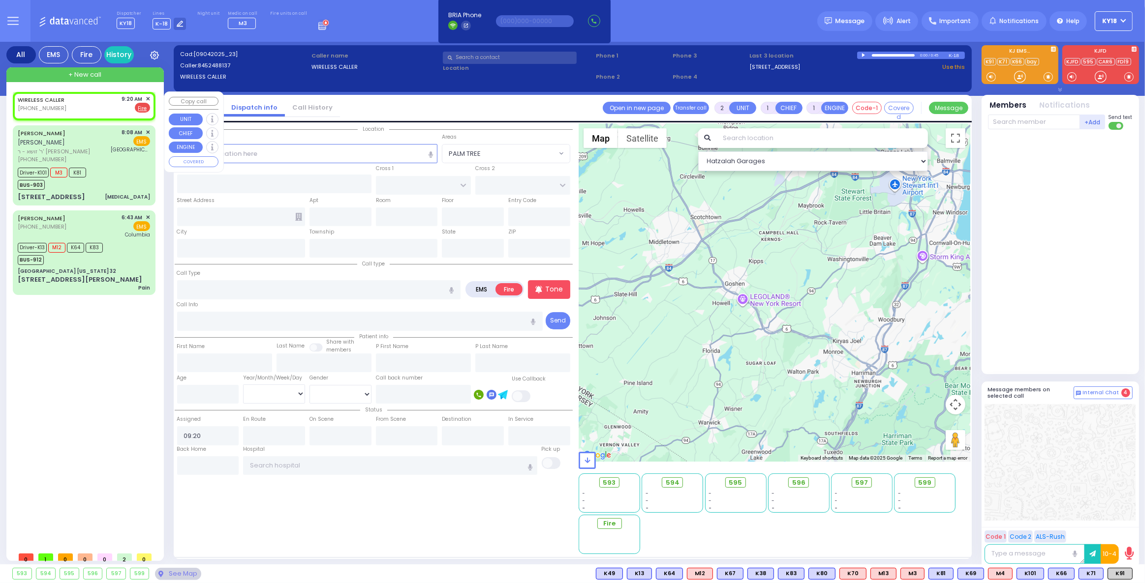
select select
radio input "true"
select select
select select "Hatzalah Garages"
click at [124, 105] on span "EMS" at bounding box center [126, 108] width 17 height 10
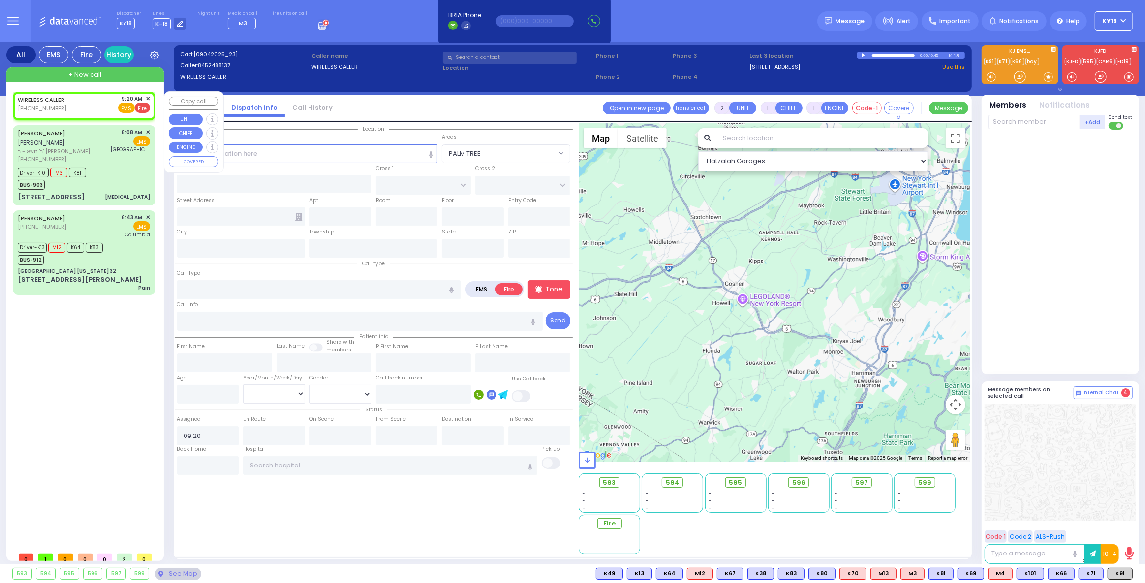
select select
radio input "true"
select select
select select "Hatzalah Garages"
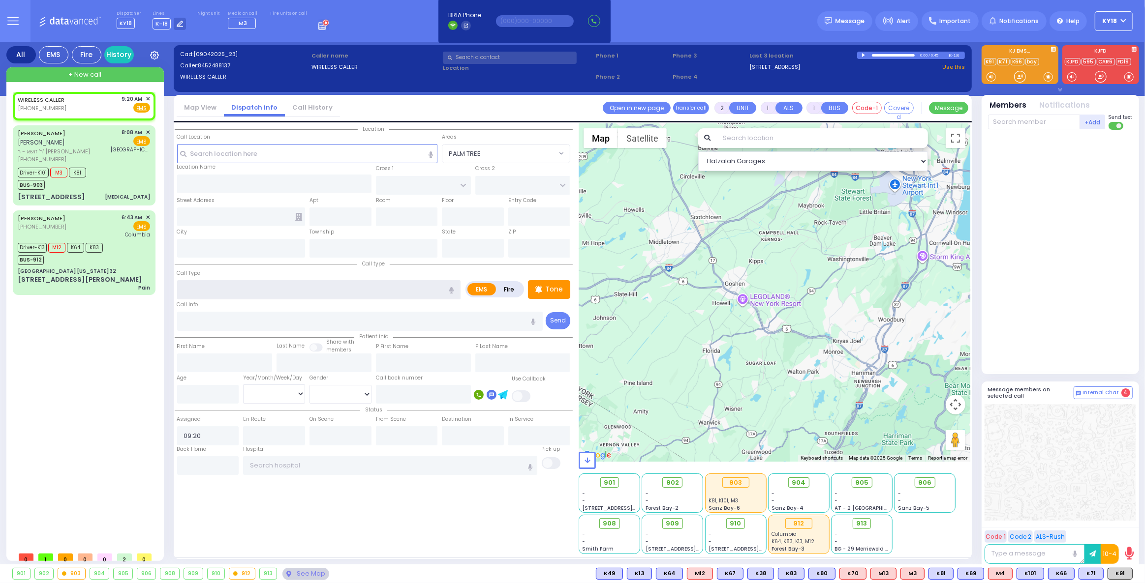
click at [230, 291] on input "text" at bounding box center [319, 289] width 284 height 19
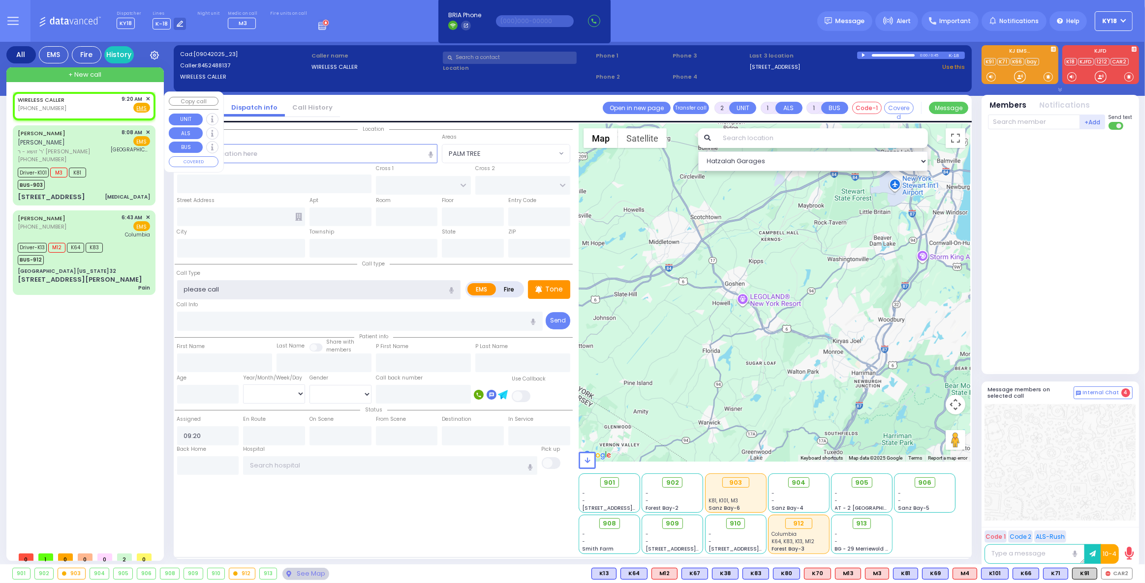
type input "please call"
click at [68, 105] on div "WIRELESS CALLER [PHONE_NUMBER] 9:20 AM ✕ Fire EMS" at bounding box center [84, 104] width 132 height 18
select select
radio input "true"
select select
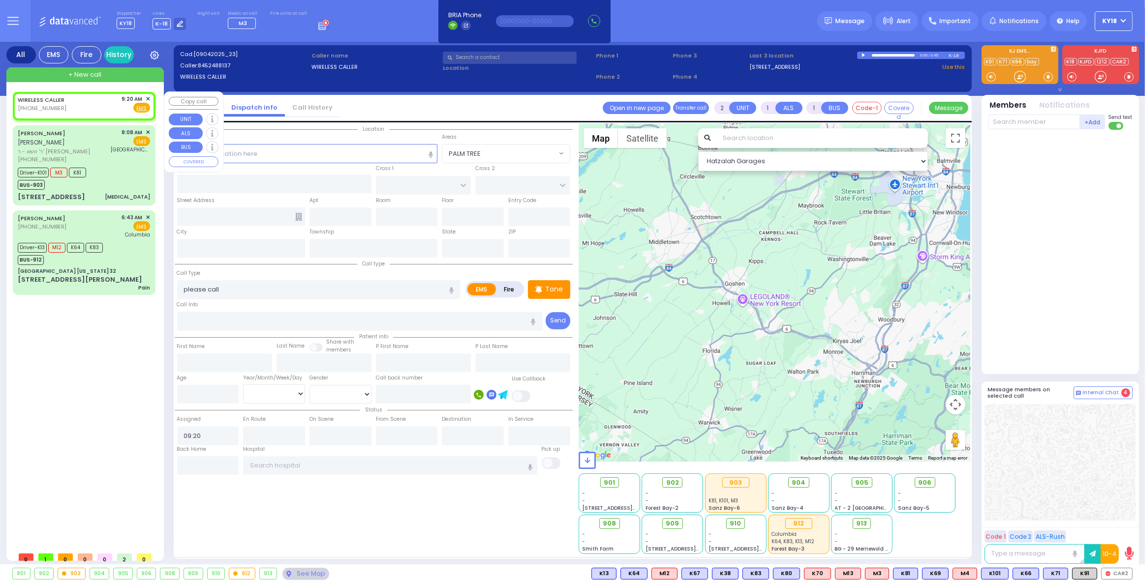
select select "Hatzalah Garages"
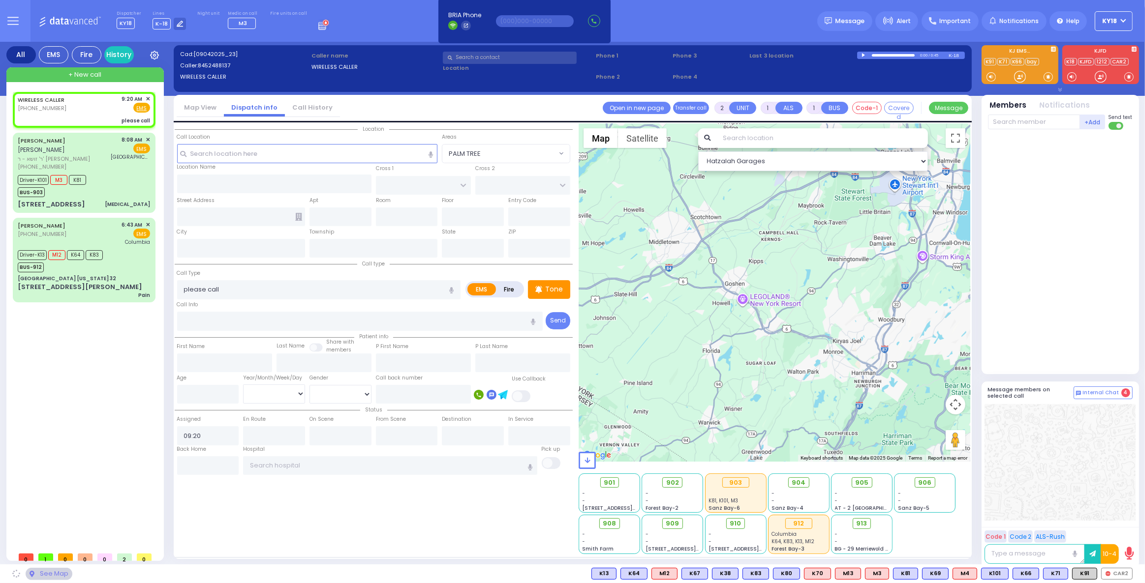
select select
radio input "true"
select select
select select "Hatzalah Garages"
click at [1107, 573] on circle at bounding box center [1104, 574] width 4 height 4
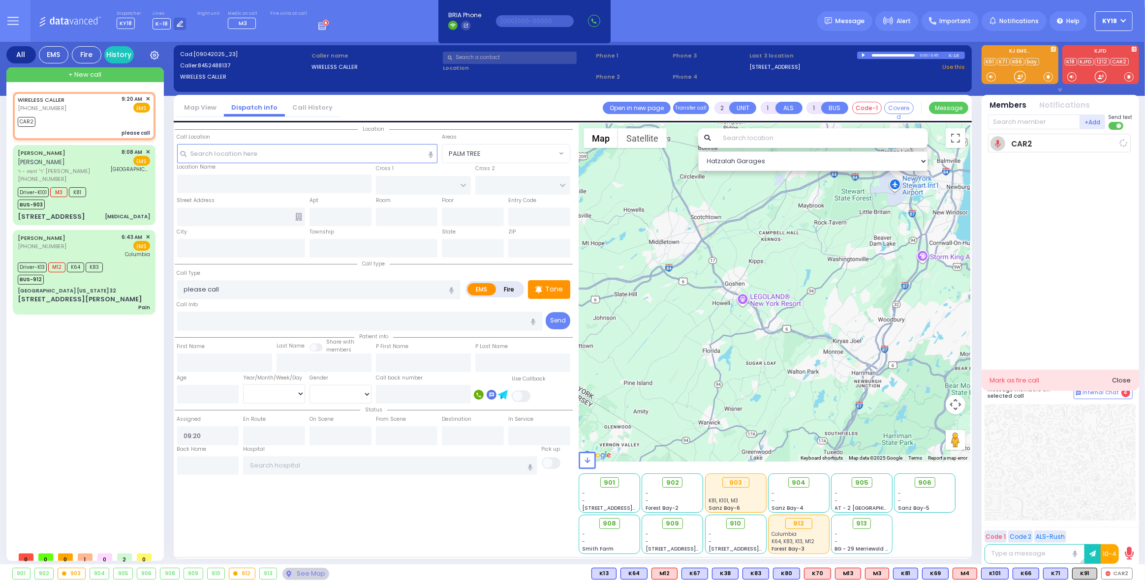
select select
radio input "true"
select select
type input "09:21"
select select "Hatzalah Garages"
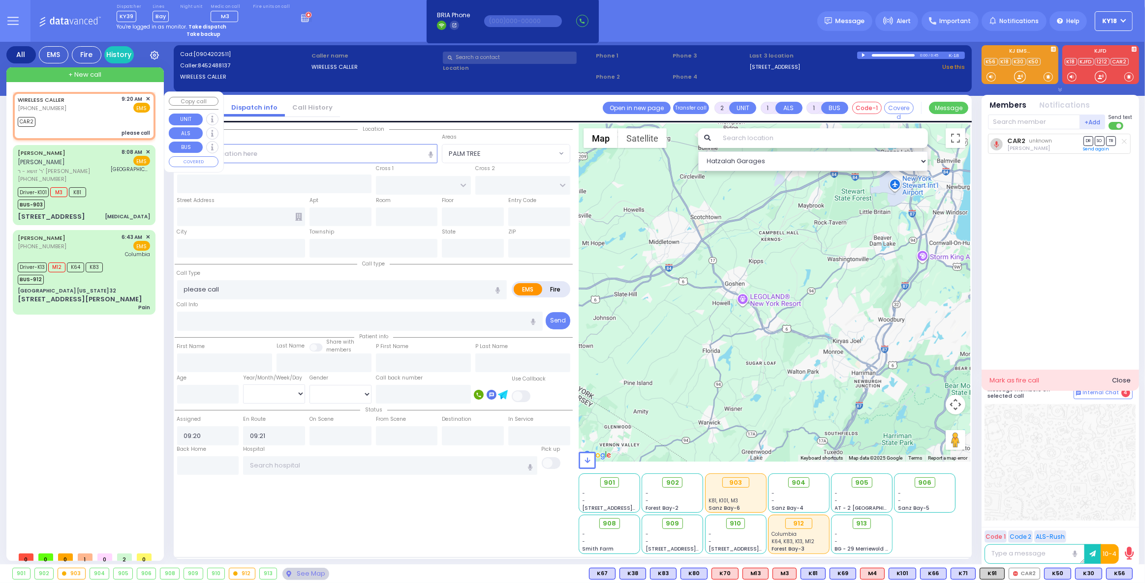
click at [148, 98] on span "✕" at bounding box center [148, 99] width 4 height 8
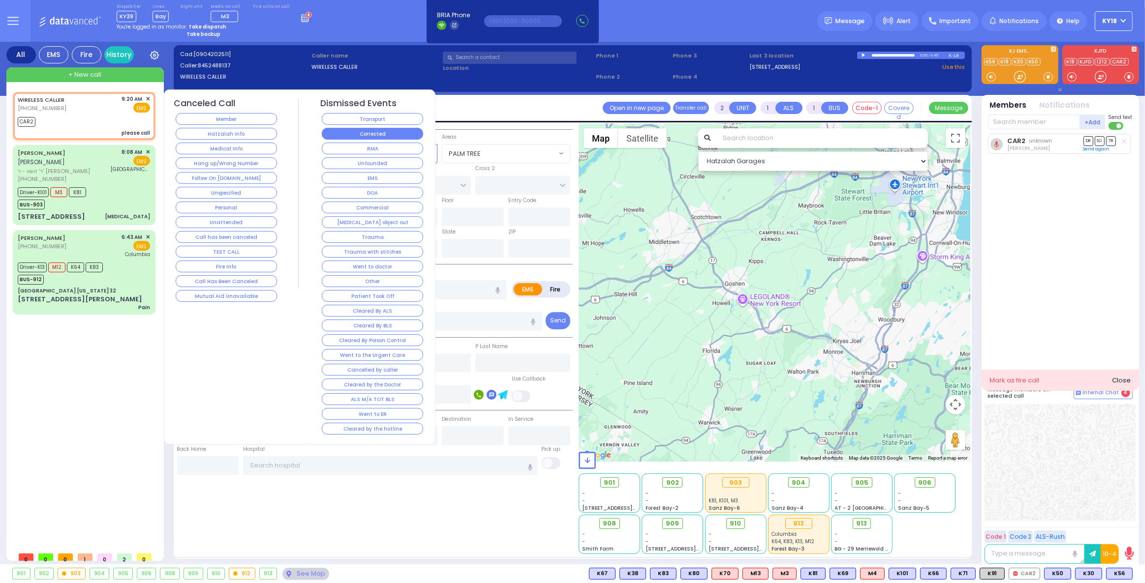
click at [382, 133] on button "Corrected" at bounding box center [372, 134] width 101 height 12
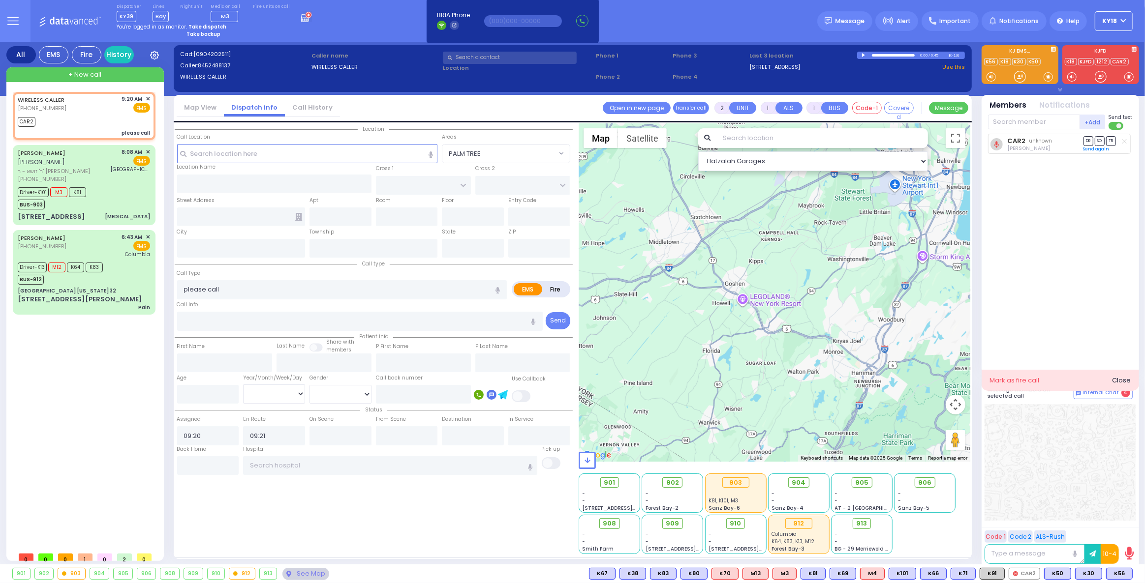
select select
radio input "true"
select select
